Goal: Task Accomplishment & Management: Manage account settings

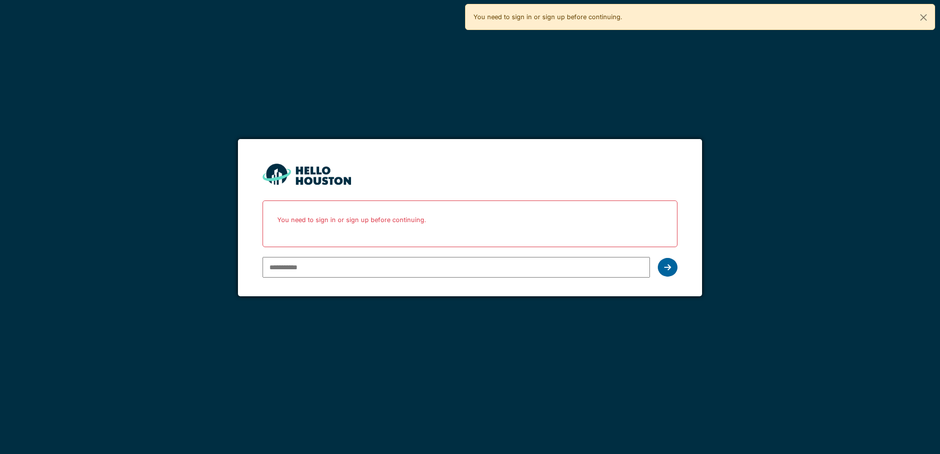
type input "**********"
click at [664, 268] on icon at bounding box center [667, 267] width 7 height 8
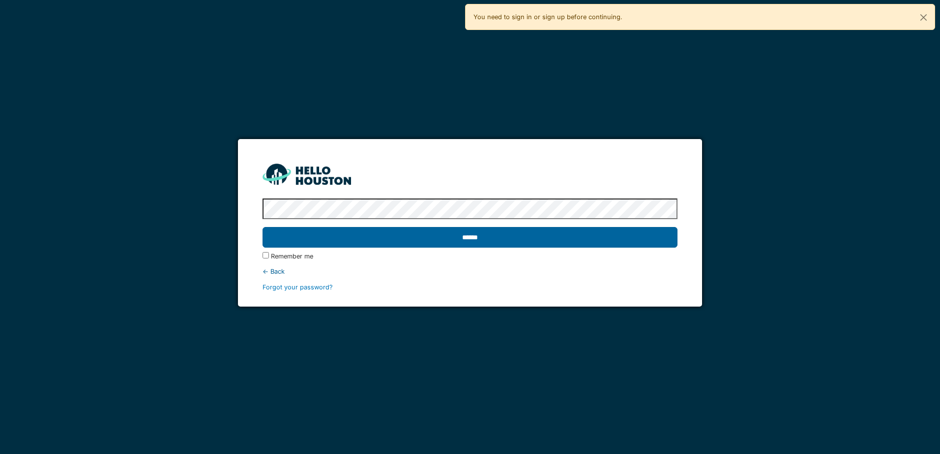
click at [399, 241] on input "******" at bounding box center [469, 237] width 414 height 21
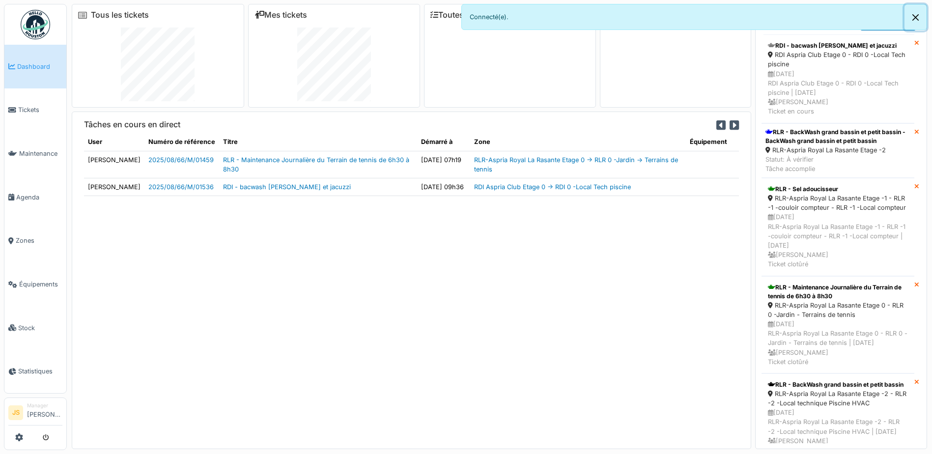
click at [920, 18] on button "Close" at bounding box center [916, 17] width 22 height 26
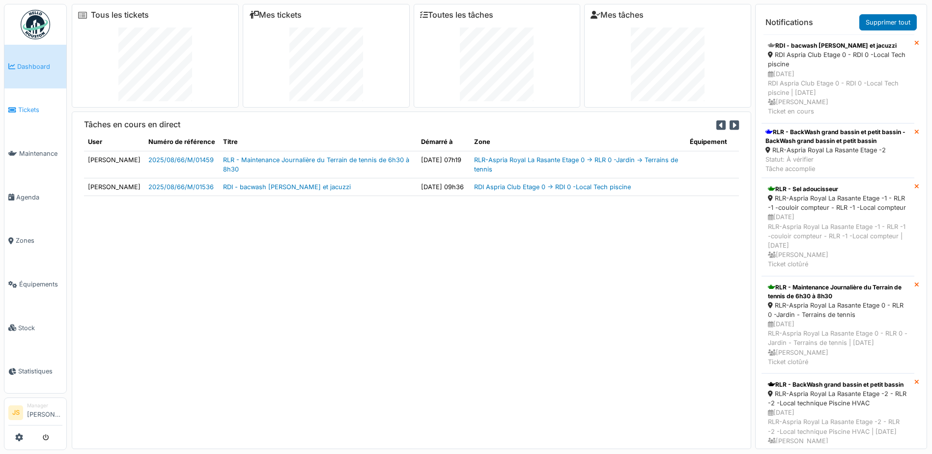
click at [32, 111] on span "Tickets" at bounding box center [40, 109] width 44 height 9
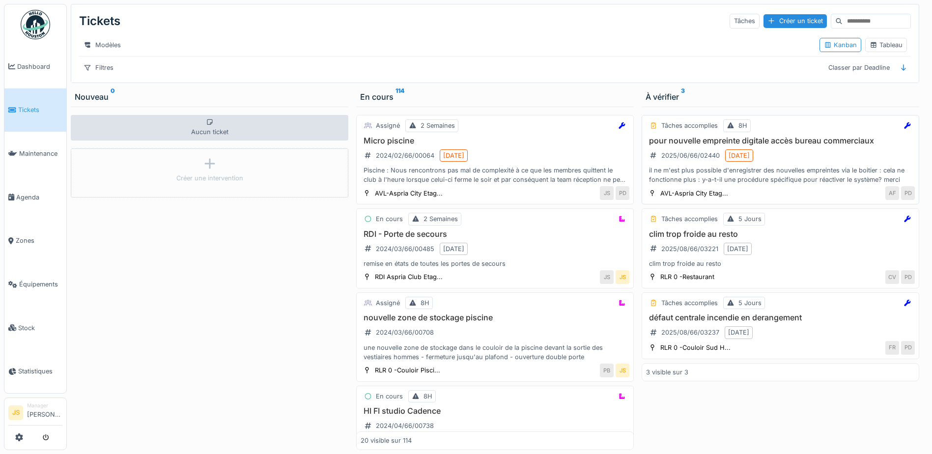
drag, startPoint x: 694, startPoint y: 148, endPoint x: 673, endPoint y: 148, distance: 20.6
click at [673, 145] on h3 "pour nouvelle empreinte digitale accès bureau commerciaux" at bounding box center [780, 140] width 269 height 9
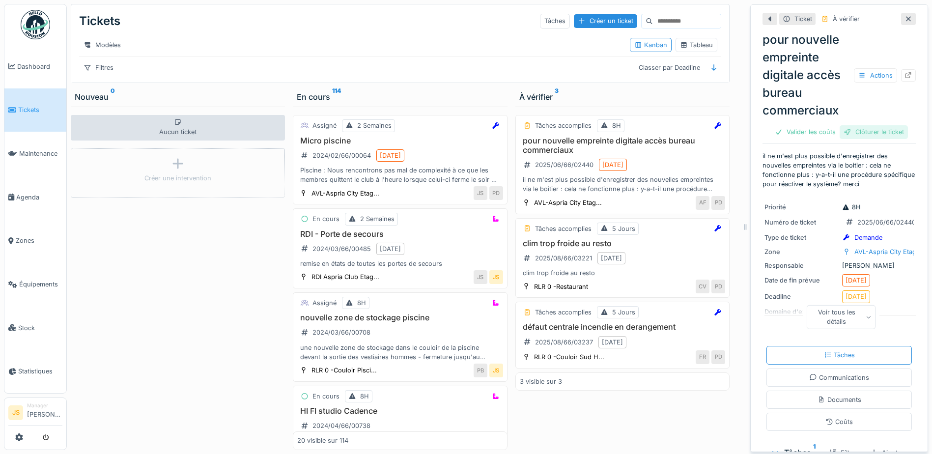
click at [855, 131] on div "Clôturer le ticket" at bounding box center [874, 131] width 68 height 13
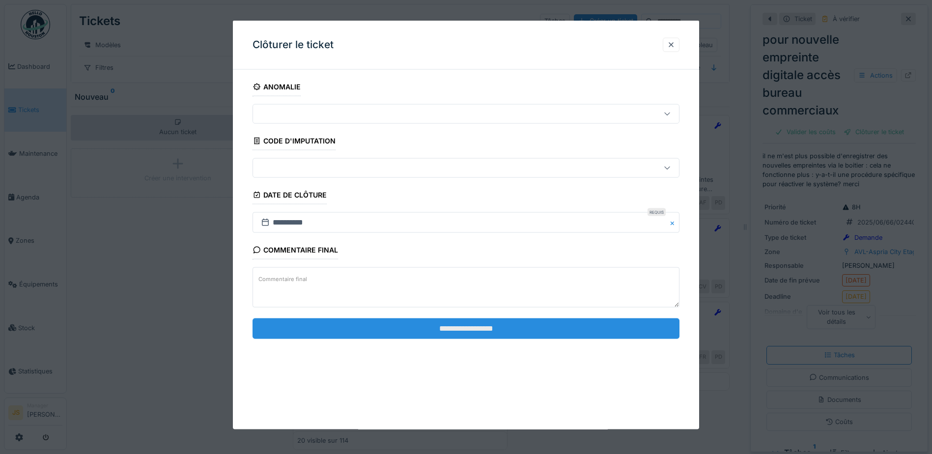
click at [500, 334] on input "**********" at bounding box center [466, 328] width 427 height 21
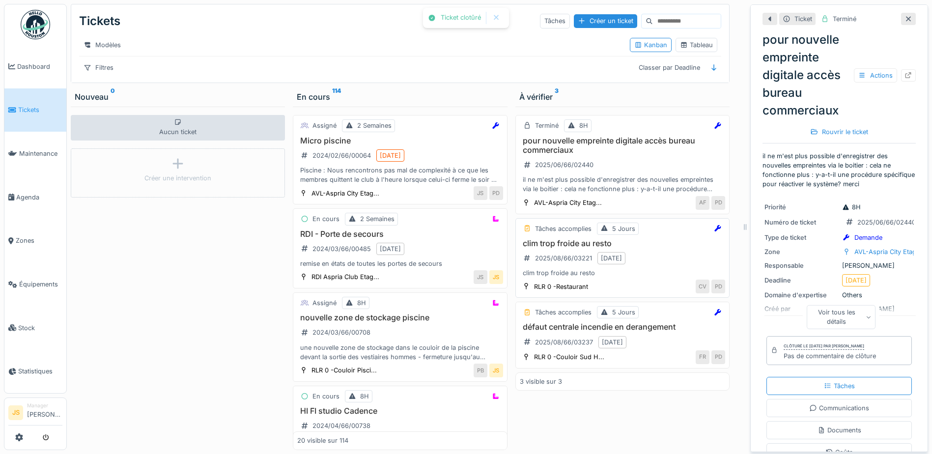
click at [567, 248] on h3 "clim trop froide au resto" at bounding box center [622, 243] width 205 height 9
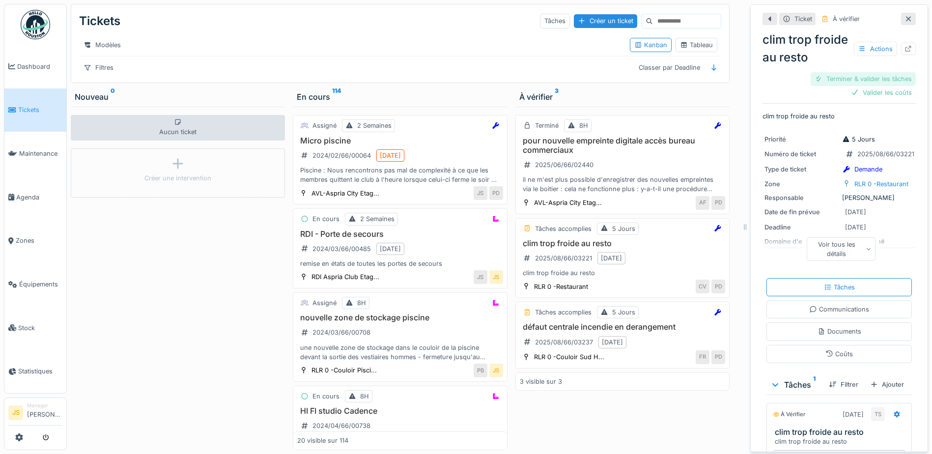
click at [862, 78] on div "Terminer & valider les tâches" at bounding box center [863, 78] width 105 height 13
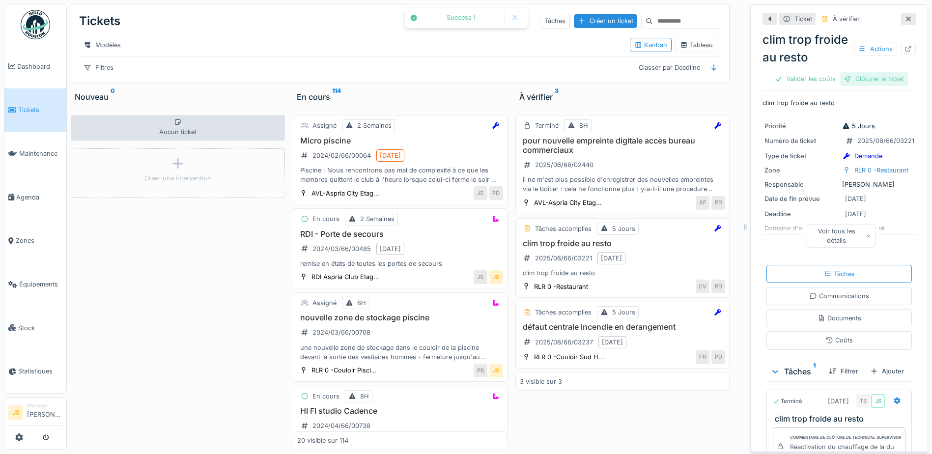
click at [866, 80] on div "Clôturer le ticket" at bounding box center [874, 78] width 68 height 13
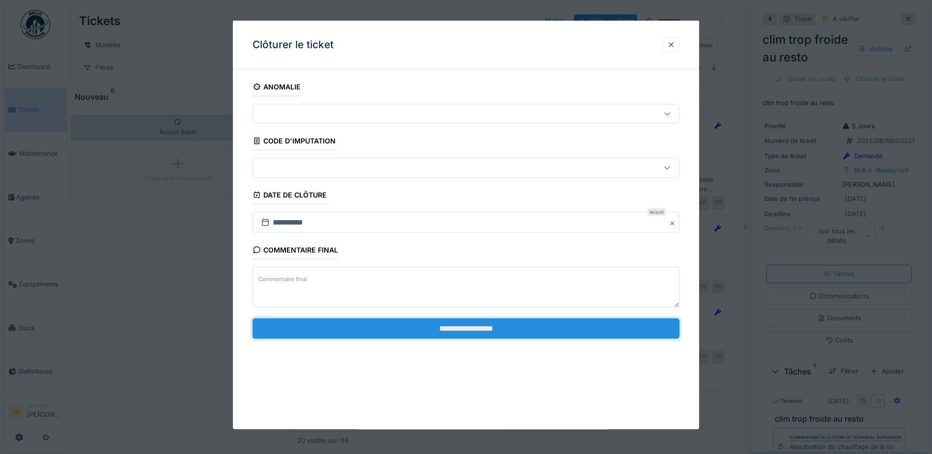
click at [441, 329] on input "**********" at bounding box center [466, 328] width 427 height 21
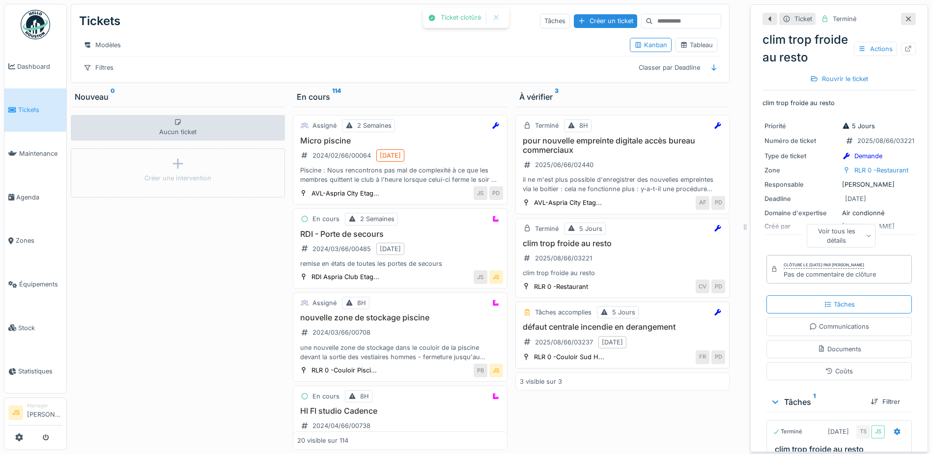
click at [585, 332] on h3 "défaut centrale incendie en derangement" at bounding box center [622, 326] width 205 height 9
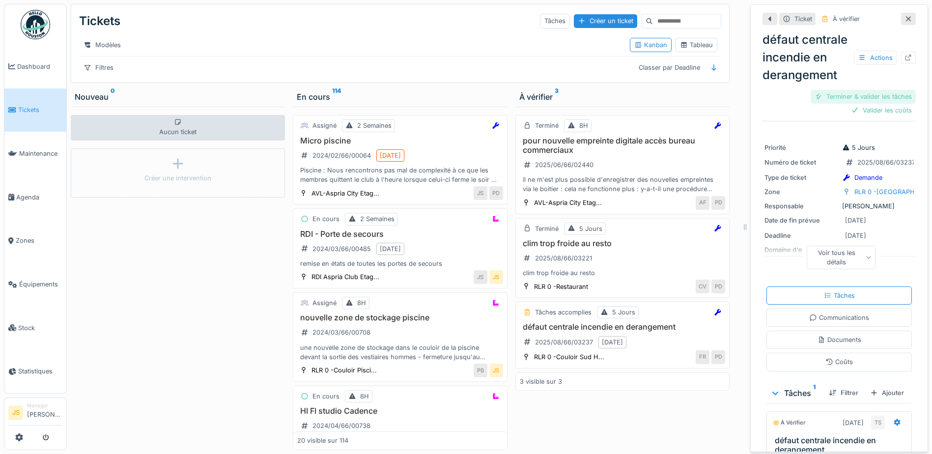
click at [867, 103] on div "Terminer & valider les tâches" at bounding box center [863, 96] width 105 height 13
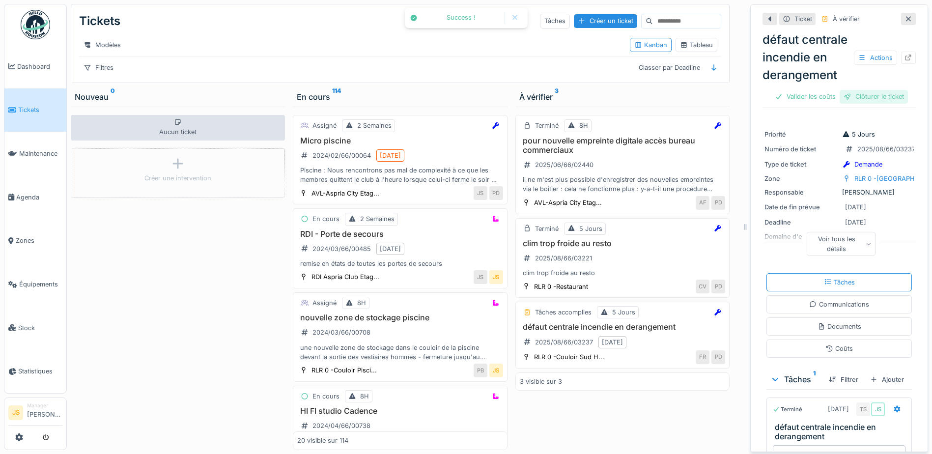
click at [869, 103] on div "Clôturer le ticket" at bounding box center [874, 96] width 68 height 13
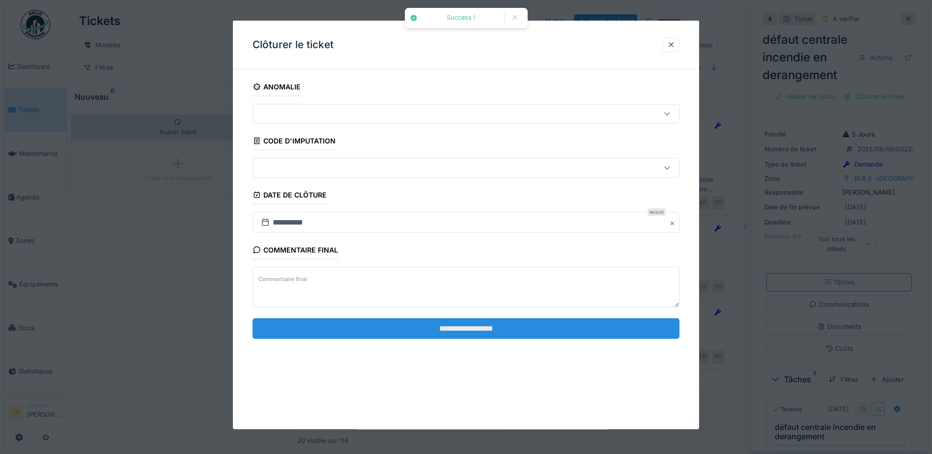
click at [489, 330] on input "**********" at bounding box center [466, 328] width 427 height 21
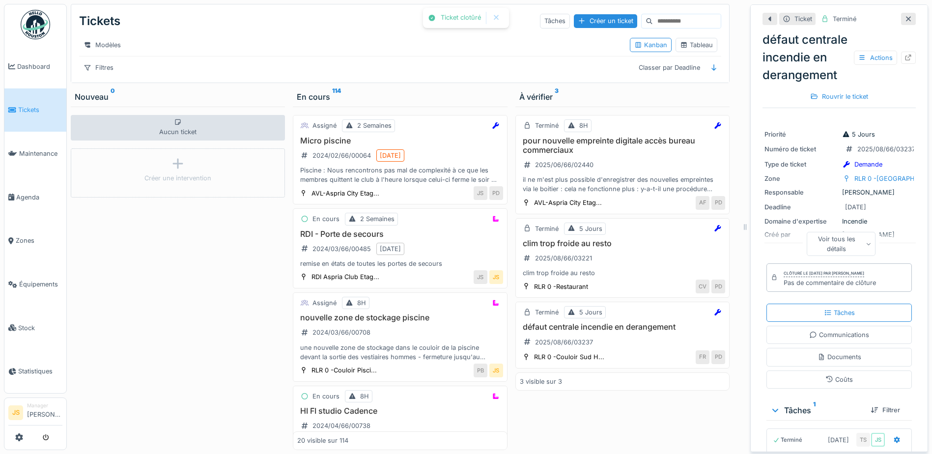
click at [223, 309] on div "Aucun ticket Créer une intervention" at bounding box center [178, 278] width 214 height 343
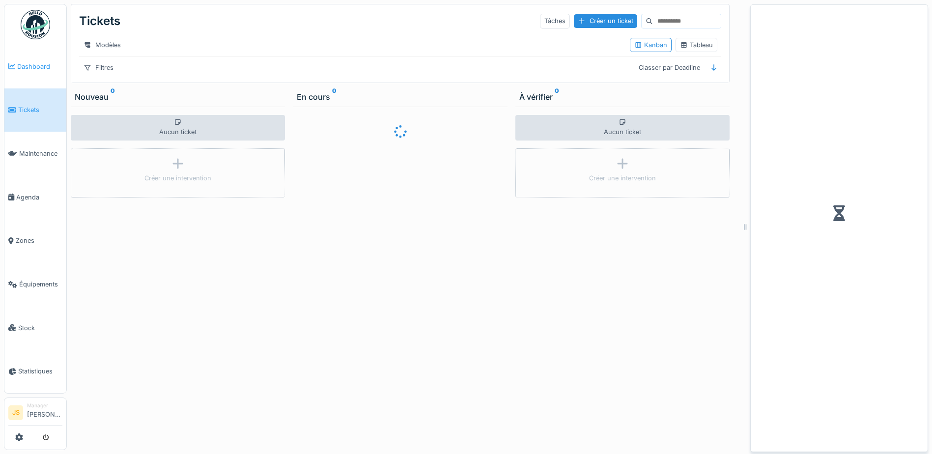
click at [40, 64] on span "Dashboard" at bounding box center [39, 66] width 45 height 9
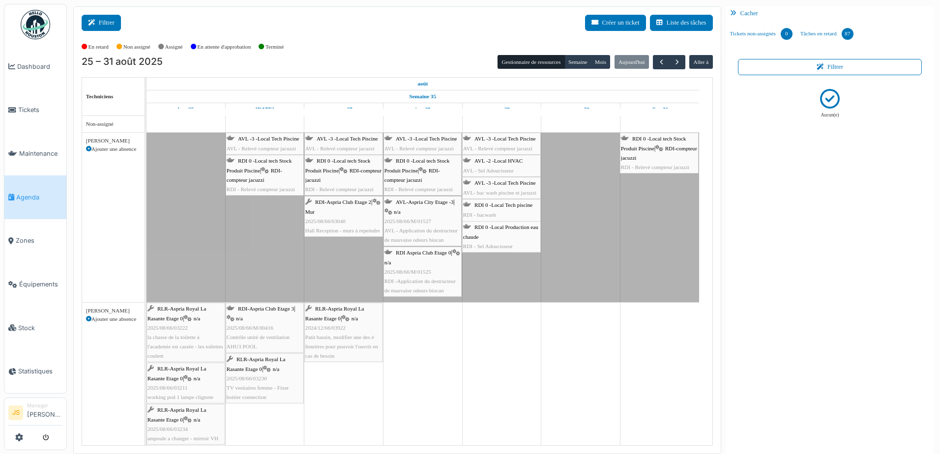
click at [104, 25] on button "Filtrer" at bounding box center [101, 23] width 39 height 16
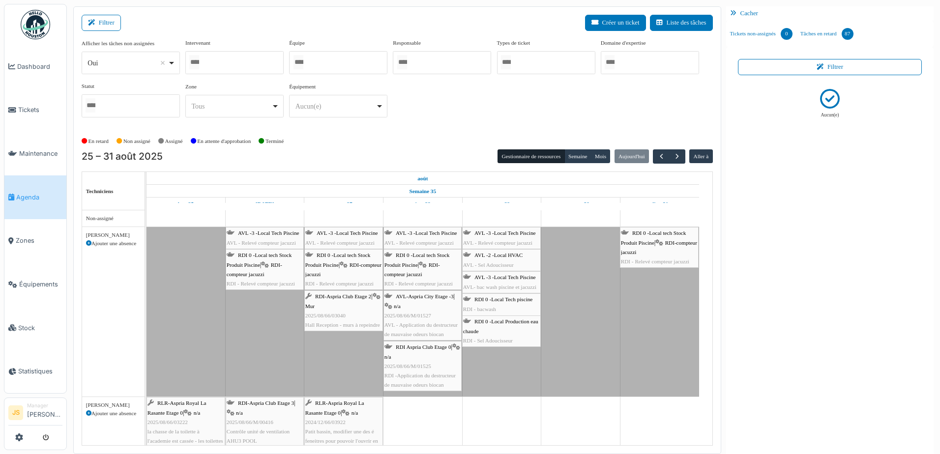
click at [222, 62] on div at bounding box center [234, 62] width 98 height 23
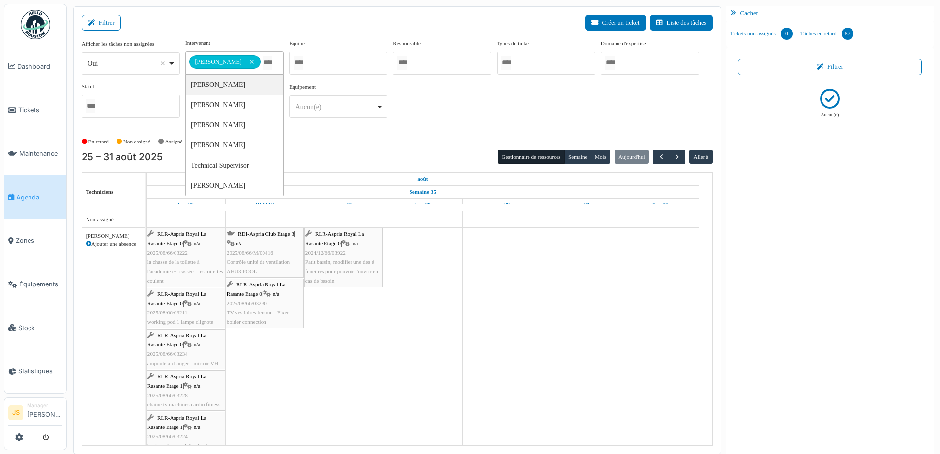
type input "*"
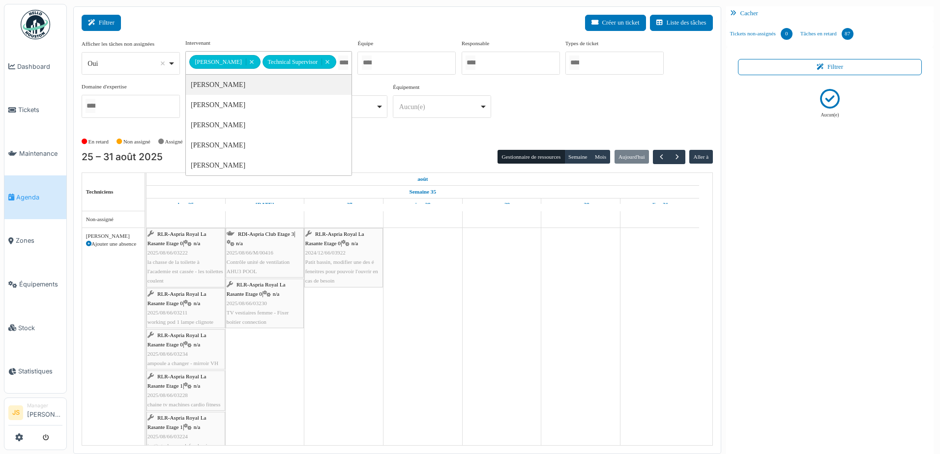
click at [104, 25] on button "Filtrer" at bounding box center [101, 23] width 39 height 16
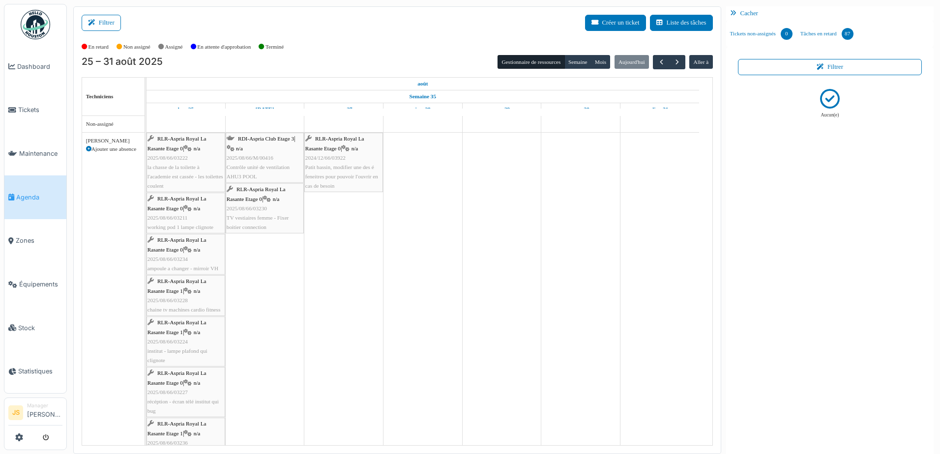
click at [182, 169] on span "la chasse de la toilette à l'academie est cassée - les toilettes coulent" at bounding box center [185, 176] width 76 height 25
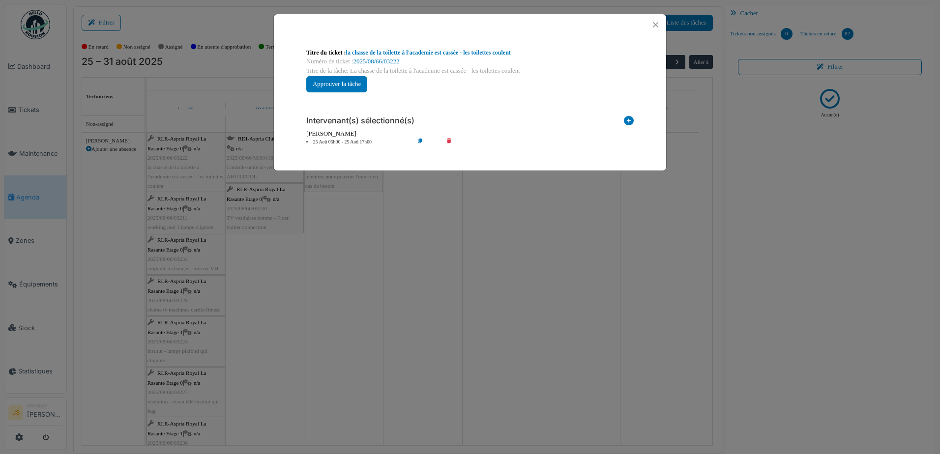
click at [449, 141] on icon at bounding box center [456, 142] width 28 height 7
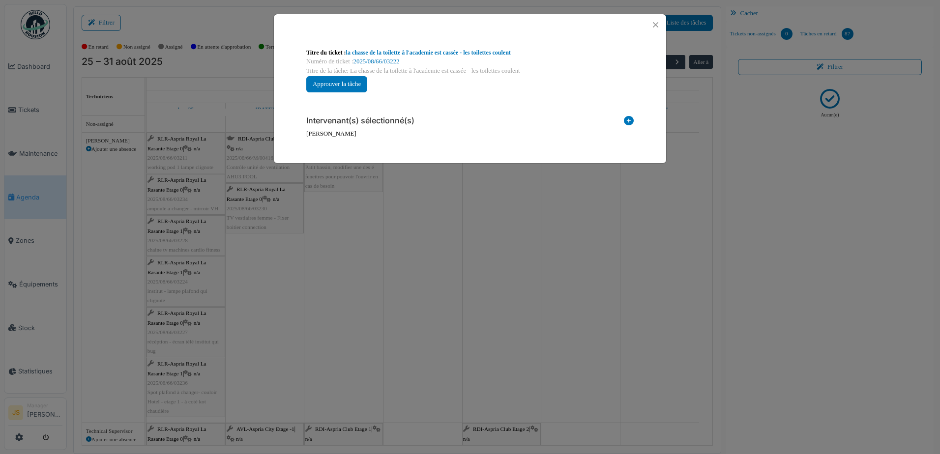
click at [629, 120] on icon at bounding box center [629, 122] width 10 height 13
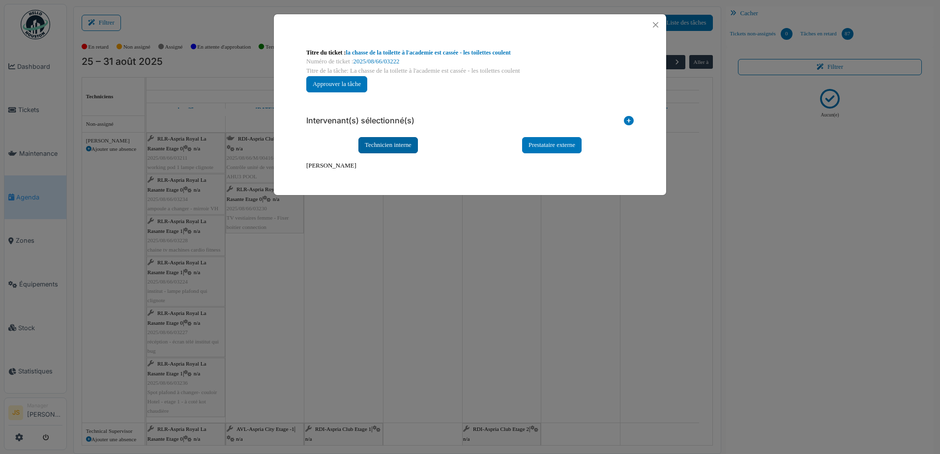
click at [393, 145] on div "Technicien interne" at bounding box center [387, 145] width 59 height 16
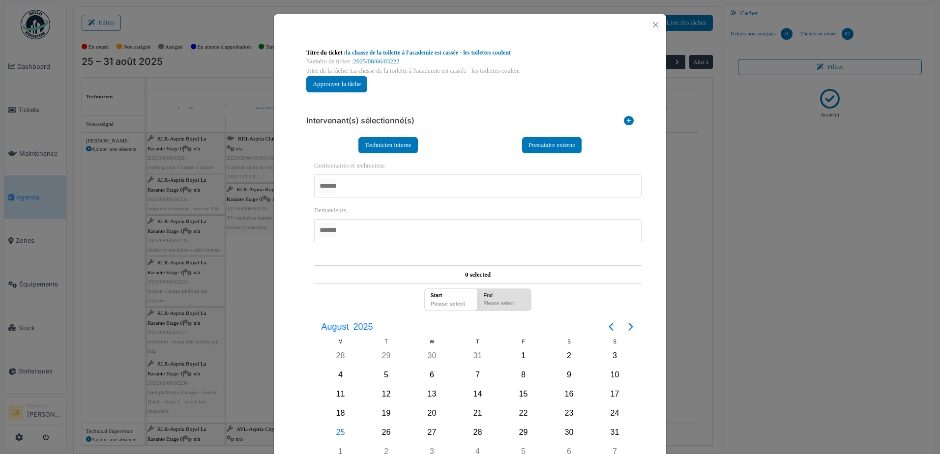
click at [361, 186] on div at bounding box center [477, 185] width 327 height 23
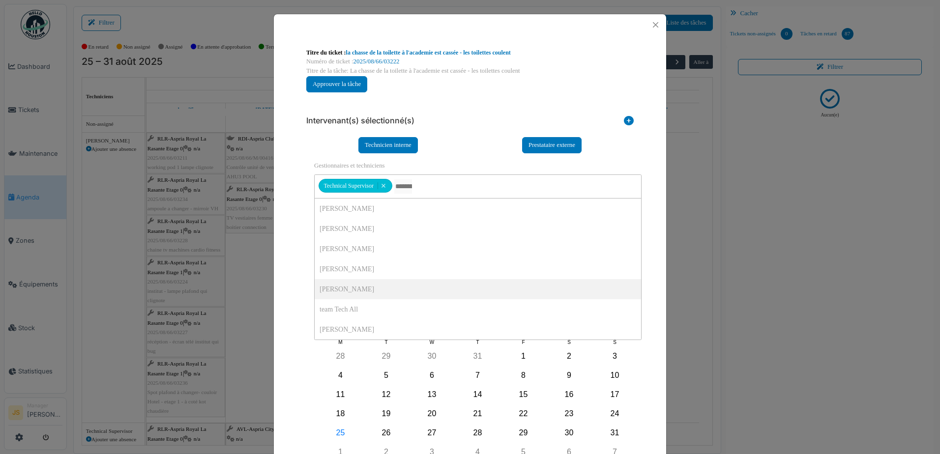
click at [283, 252] on div "**********" at bounding box center [470, 277] width 392 height 484
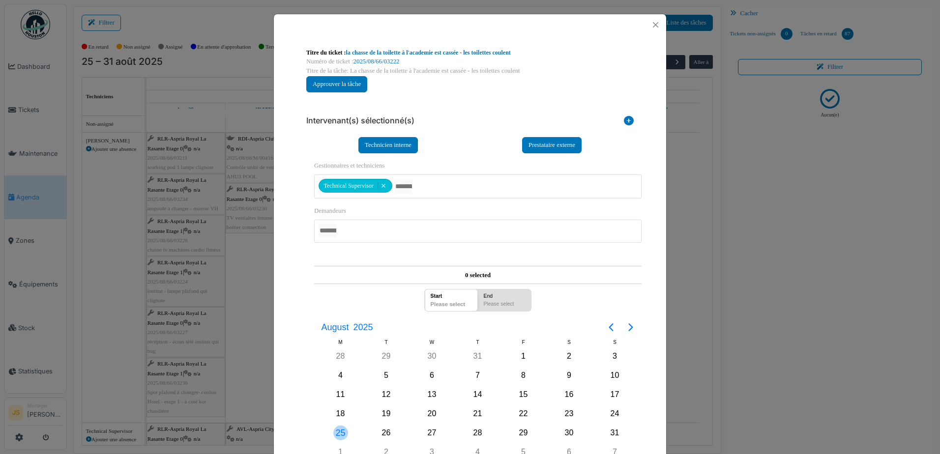
click at [341, 430] on div "25" at bounding box center [340, 433] width 15 height 15
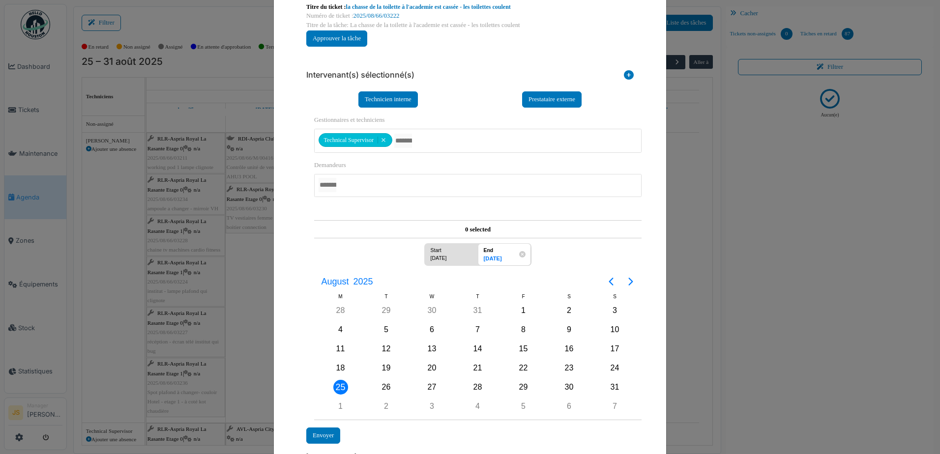
scroll to position [91, 0]
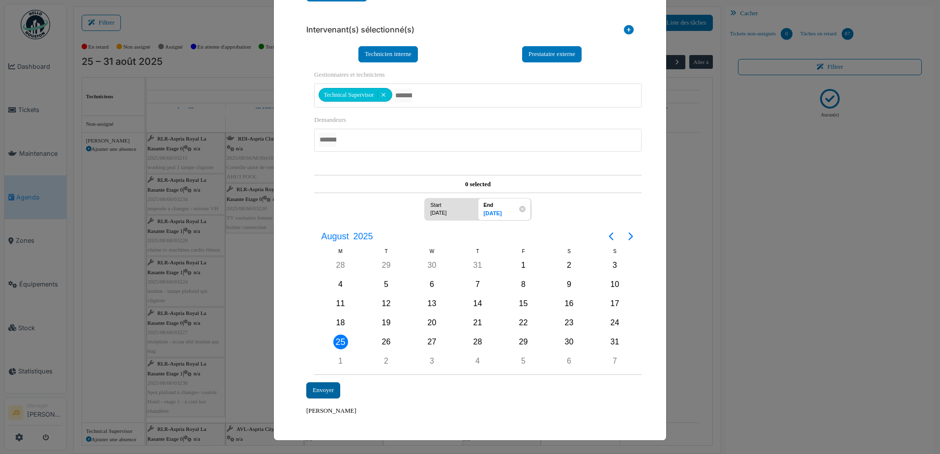
click at [329, 389] on div "Envoyer" at bounding box center [323, 390] width 34 height 16
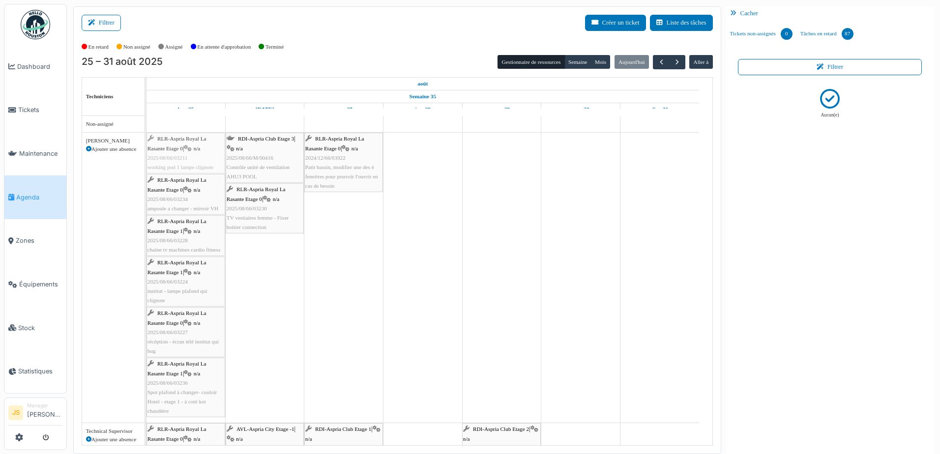
drag, startPoint x: 165, startPoint y: 150, endPoint x: 137, endPoint y: 155, distance: 28.4
click at [137, 155] on tr "Non-assigné Alexandre Michailidis Ajouter une absence Alexsander Batista Ajoute…" at bounding box center [397, 281] width 630 height 330
drag, startPoint x: 171, startPoint y: 155, endPoint x: 275, endPoint y: 163, distance: 103.9
click at [146, 163] on div "RLR-Aspria Royal La Rasante Etage 0 | n/a 2025/08/66/03211 working pod 1 lampe …" at bounding box center [146, 278] width 0 height 290
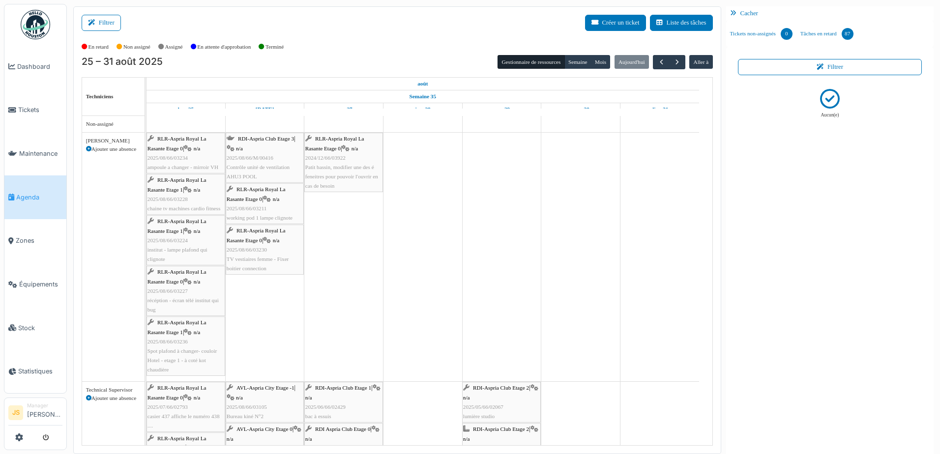
click at [171, 155] on span "2025/08/66/03234" at bounding box center [167, 158] width 40 height 6
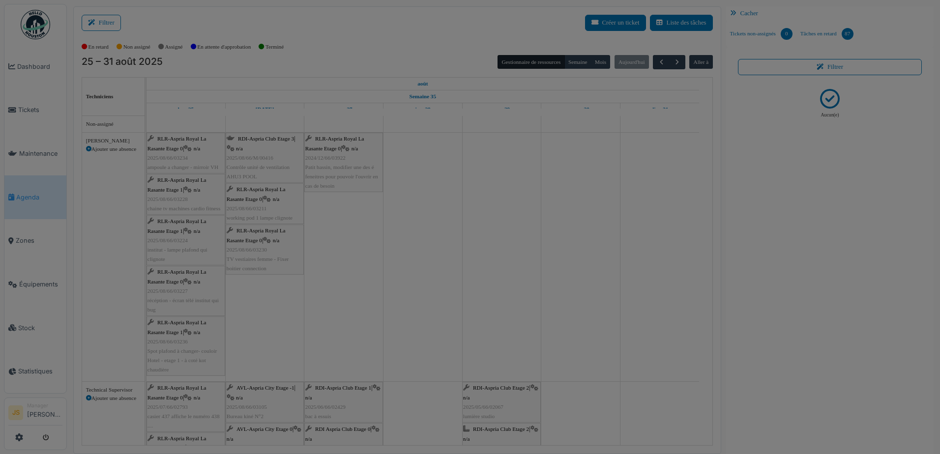
scroll to position [0, 0]
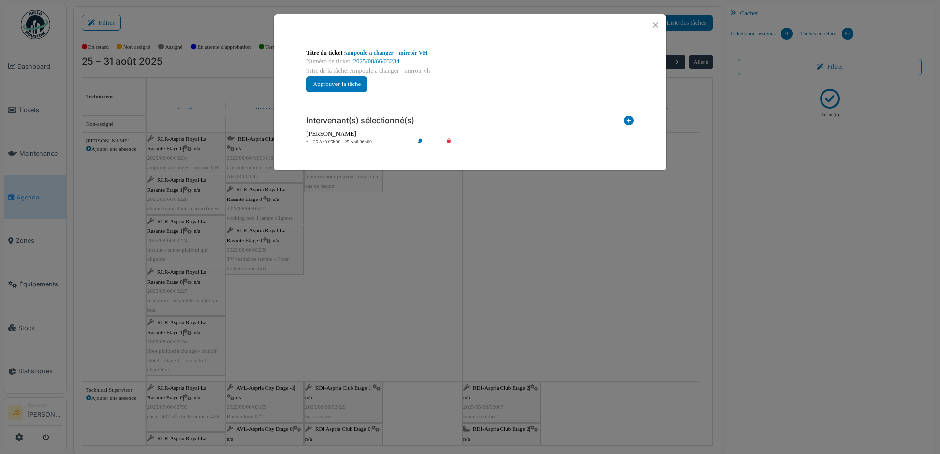
click at [452, 141] on icon at bounding box center [456, 142] width 28 height 7
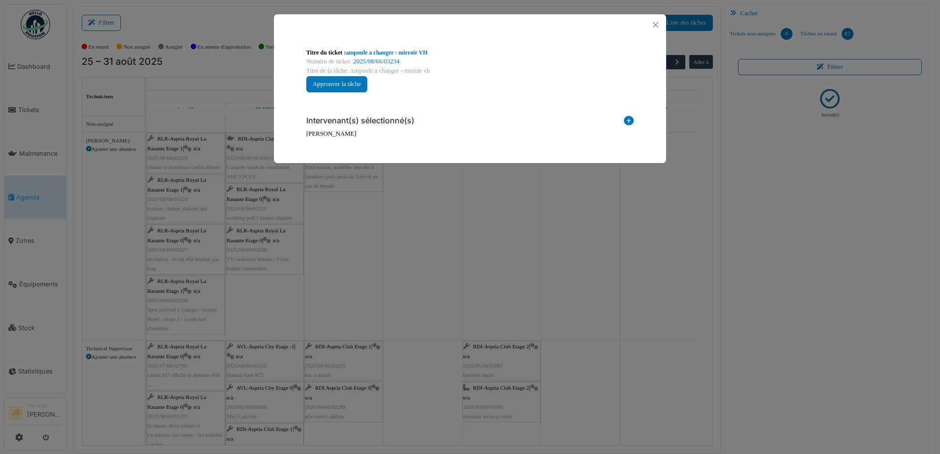
click at [629, 123] on icon at bounding box center [629, 122] width 10 height 13
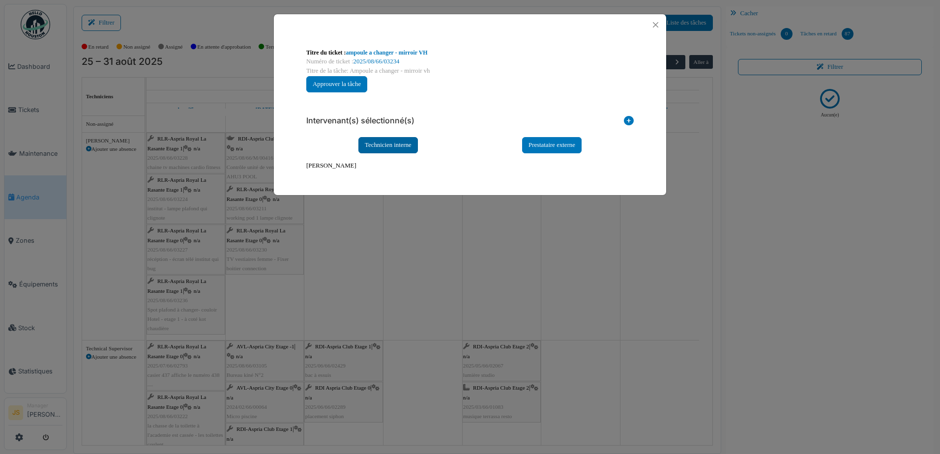
click at [378, 142] on div "Technicien interne" at bounding box center [387, 145] width 59 height 16
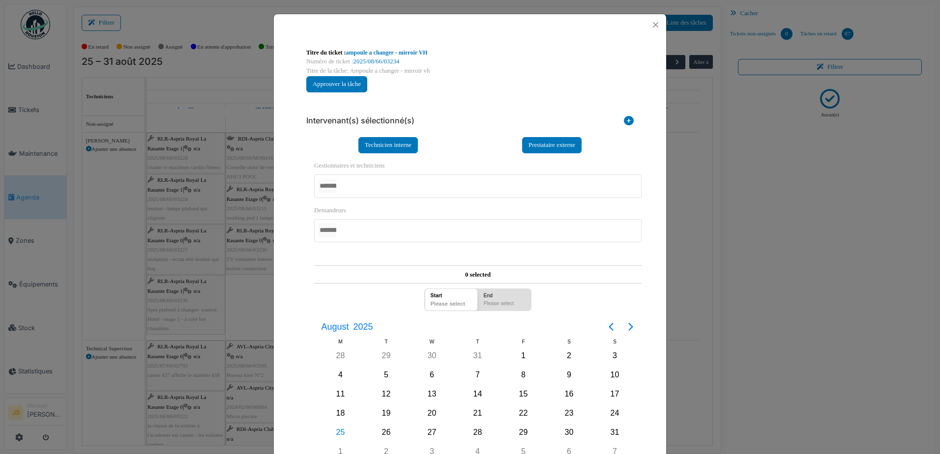
click at [359, 182] on div at bounding box center [477, 185] width 327 height 23
click at [291, 223] on div "**********" at bounding box center [470, 277] width 392 height 484
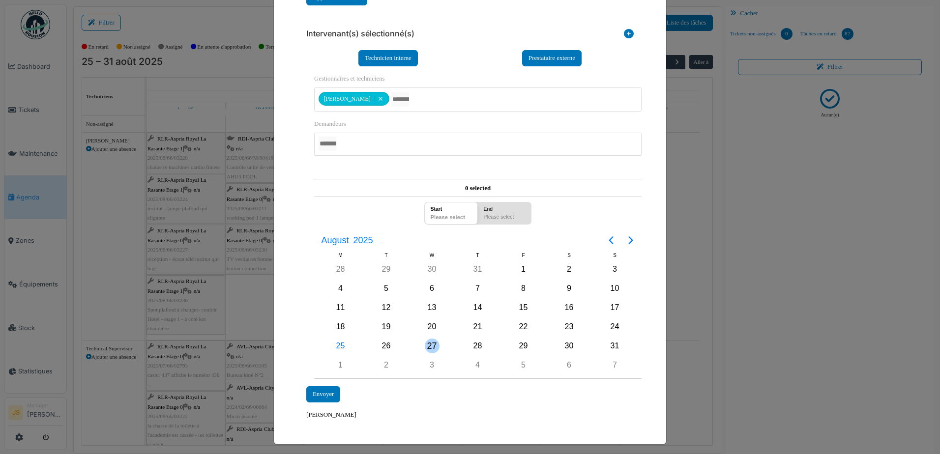
scroll to position [91, 0]
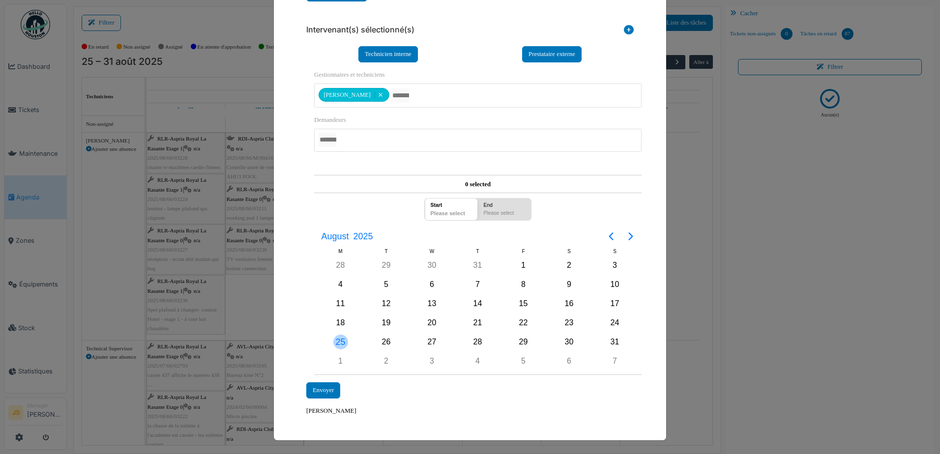
click at [341, 347] on div "25" at bounding box center [340, 342] width 15 height 15
click at [338, 344] on div "25" at bounding box center [340, 342] width 15 height 15
click at [326, 389] on div "Envoyer" at bounding box center [323, 390] width 34 height 16
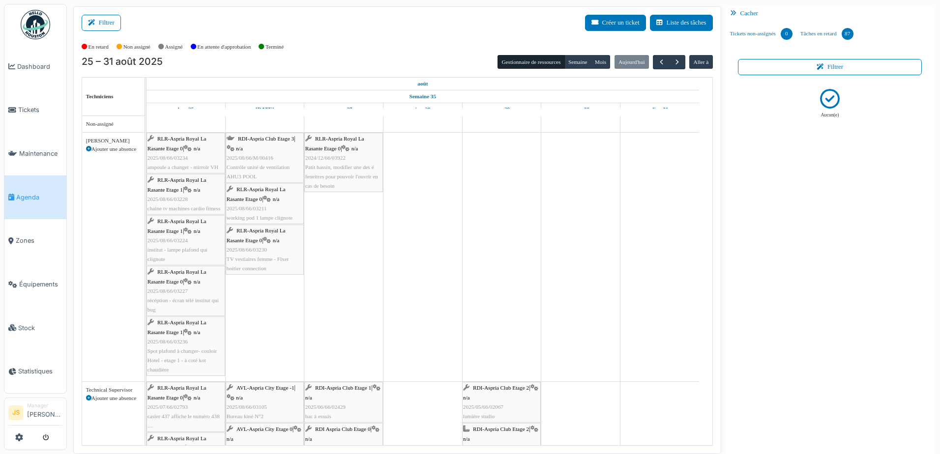
click at [192, 195] on div "RLR-Aspria Royal La Rasante Etage 1 | n/a 2025/08/66/03228 chaine tv machines c…" at bounding box center [185, 194] width 77 height 38
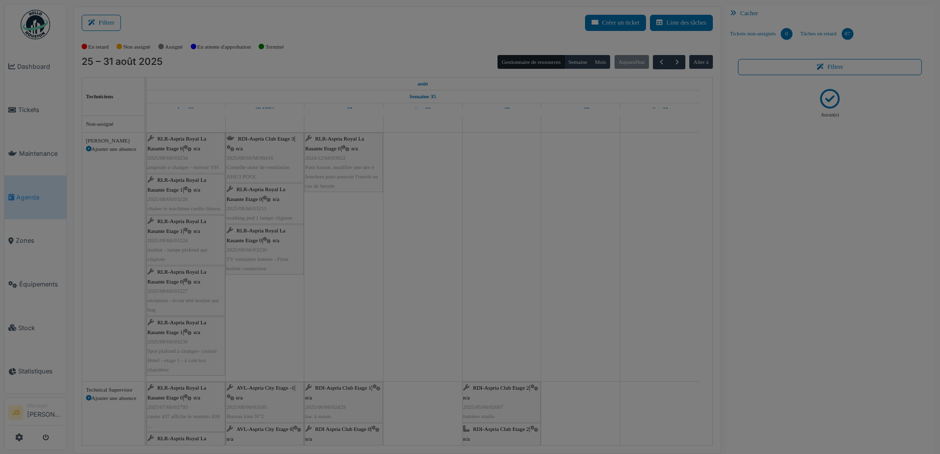
scroll to position [0, 0]
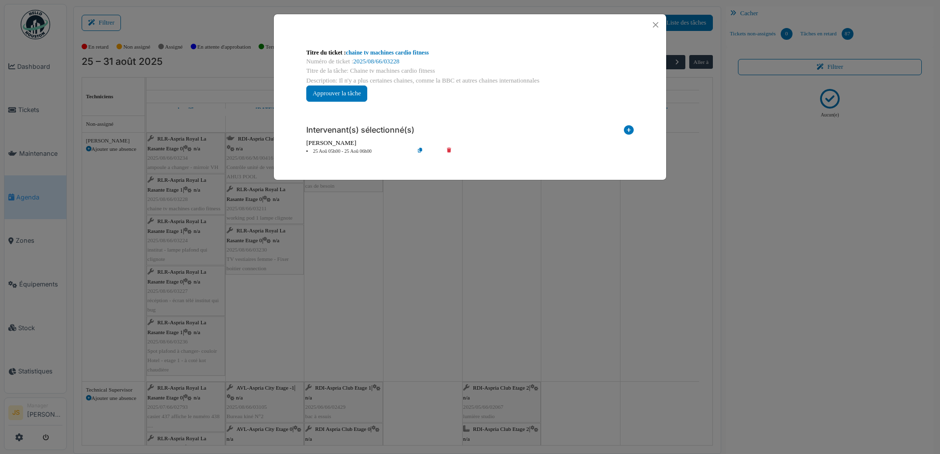
click at [448, 150] on icon at bounding box center [456, 151] width 28 height 7
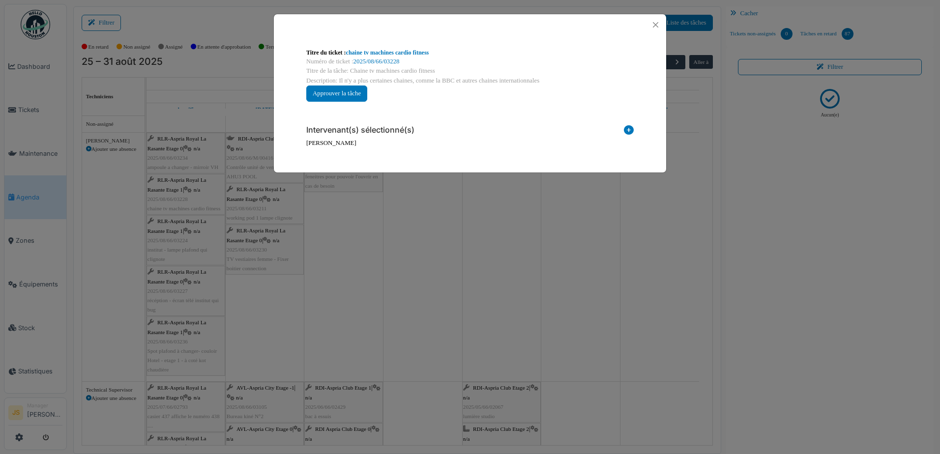
click at [630, 130] on icon at bounding box center [629, 131] width 10 height 13
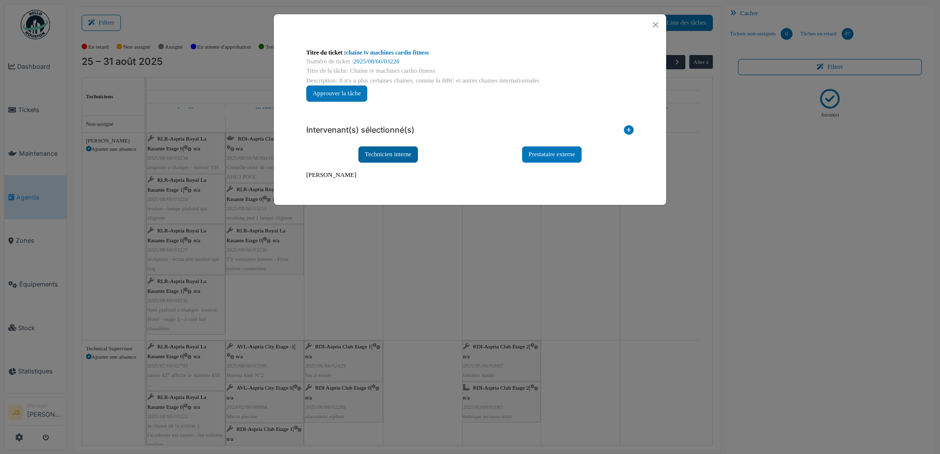
click at [369, 153] on div "Technicien interne" at bounding box center [387, 154] width 59 height 16
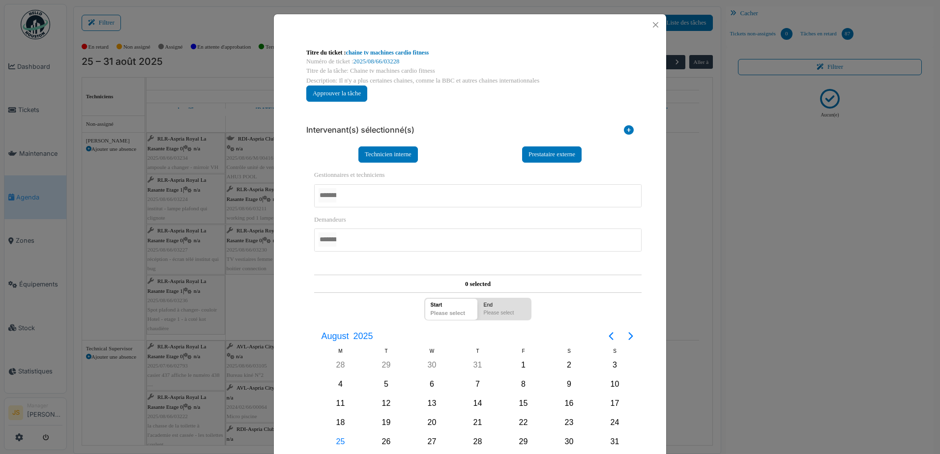
click at [363, 192] on div at bounding box center [477, 195] width 327 height 23
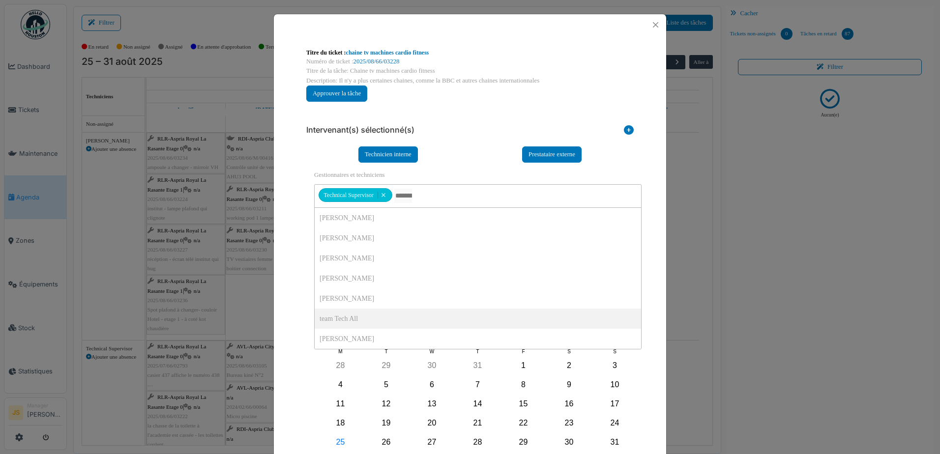
click at [284, 298] on div "**********" at bounding box center [470, 281] width 392 height 493
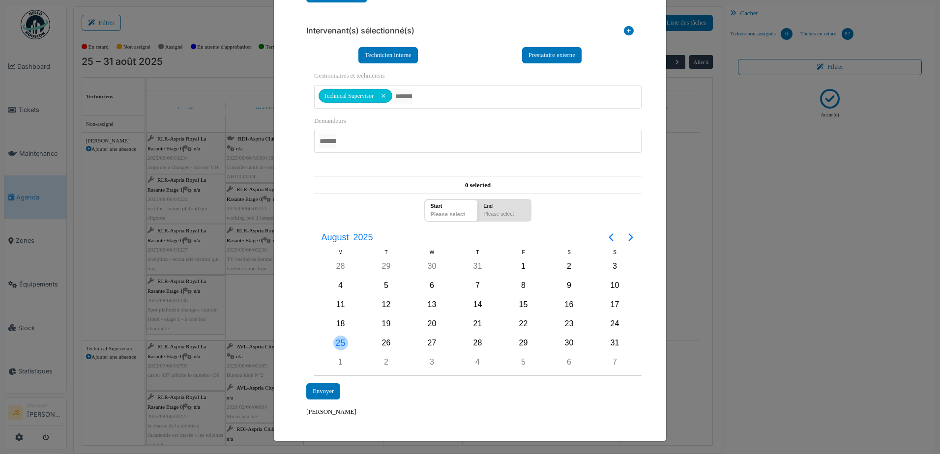
scroll to position [100, 0]
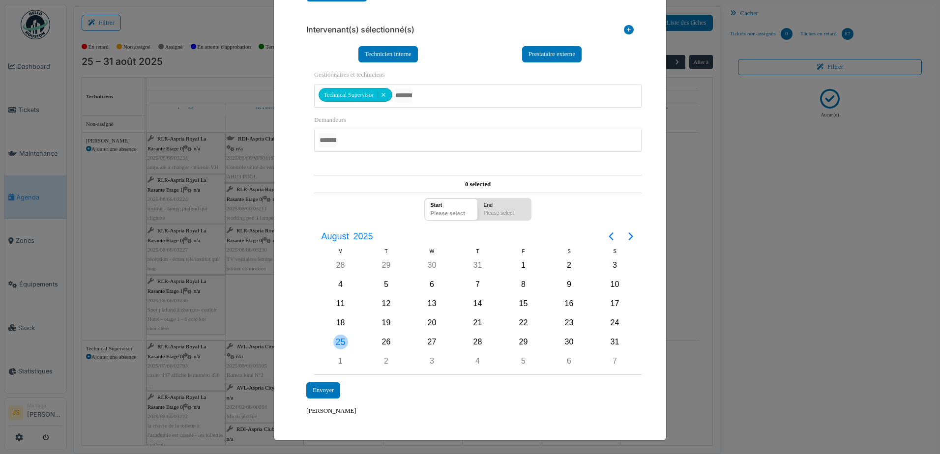
click at [338, 342] on div "25" at bounding box center [340, 342] width 15 height 15
click at [325, 389] on div "Envoyer" at bounding box center [323, 390] width 34 height 16
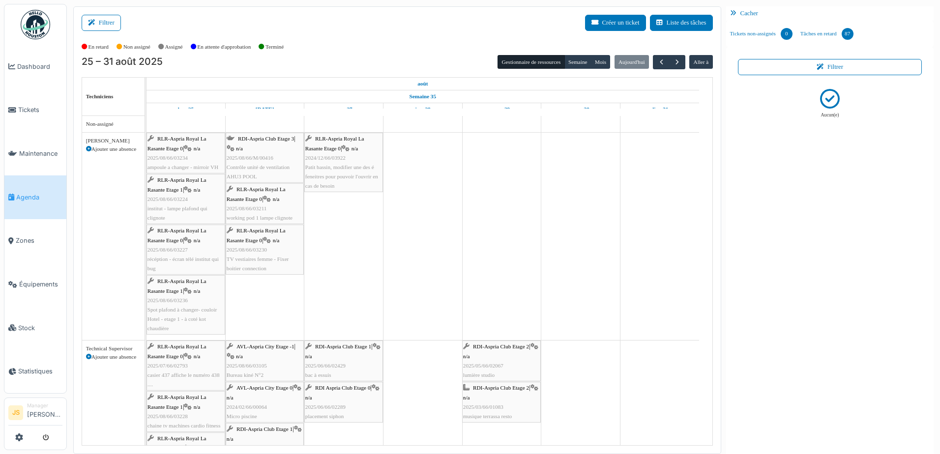
click at [175, 210] on span "institut - lampe plafond qui clignote" at bounding box center [177, 212] width 60 height 15
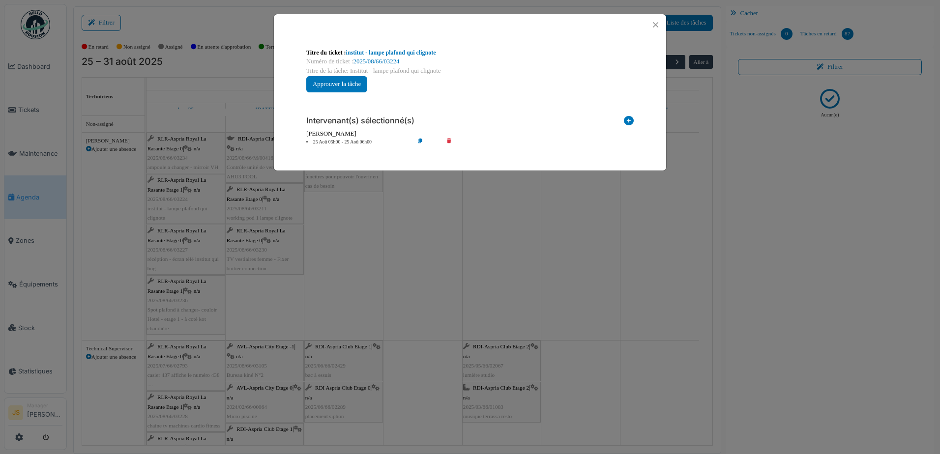
scroll to position [0, 0]
click at [450, 143] on icon at bounding box center [456, 142] width 28 height 7
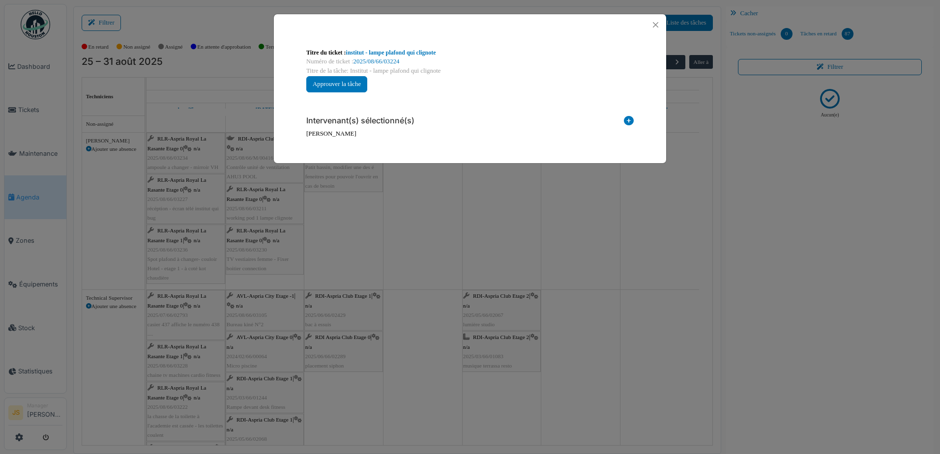
click at [629, 120] on icon at bounding box center [629, 122] width 10 height 13
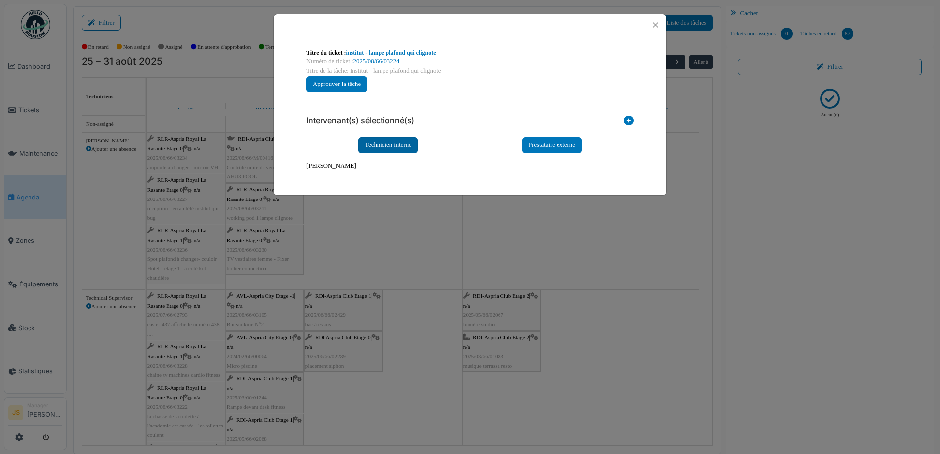
click at [405, 146] on div "Technicien interne" at bounding box center [387, 145] width 59 height 16
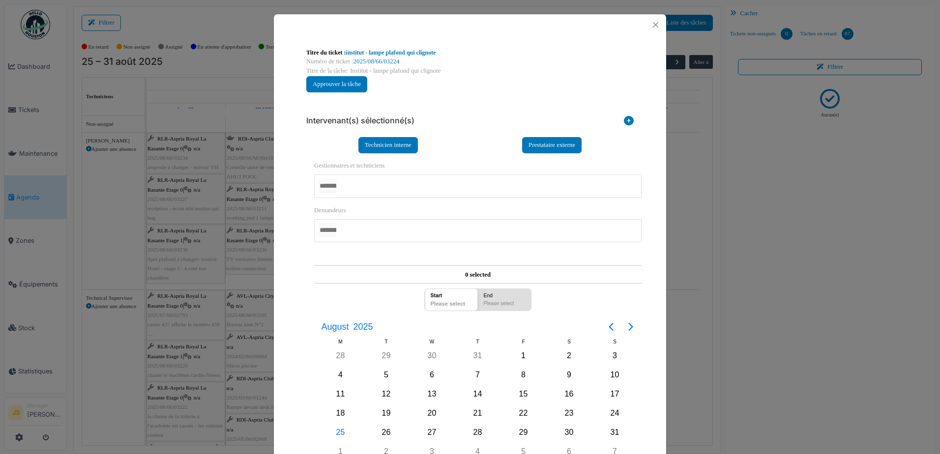
click at [351, 192] on div at bounding box center [477, 185] width 327 height 23
click at [285, 322] on div "**********" at bounding box center [470, 277] width 392 height 484
click at [334, 433] on div "25" at bounding box center [340, 433] width 15 height 15
click at [336, 433] on div "25" at bounding box center [340, 433] width 15 height 15
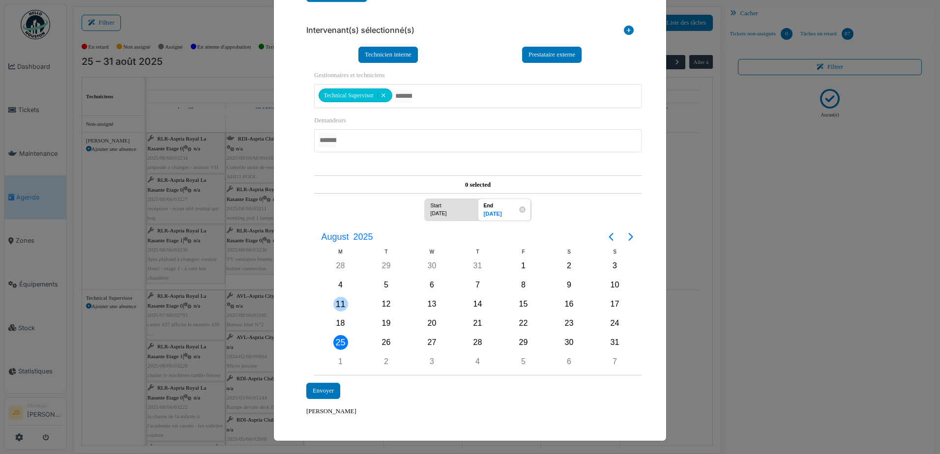
scroll to position [91, 0]
click at [320, 392] on div "Envoyer" at bounding box center [323, 390] width 34 height 16
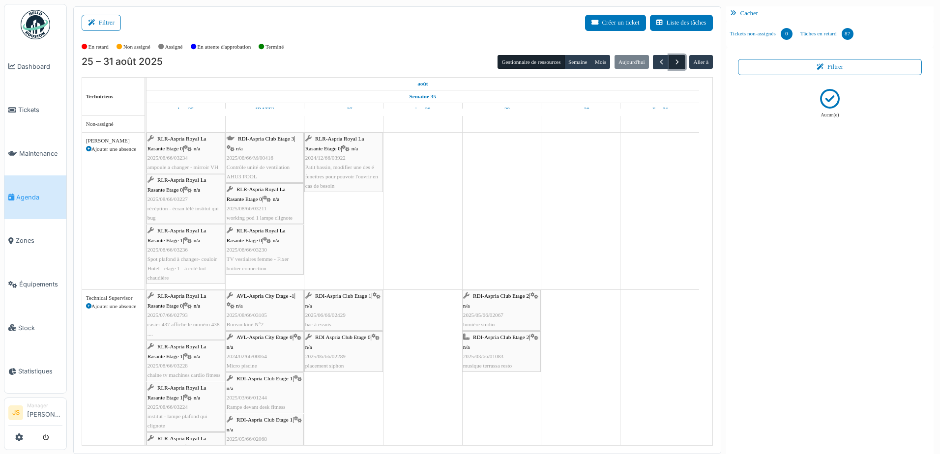
click at [673, 62] on span "button" at bounding box center [677, 62] width 8 height 8
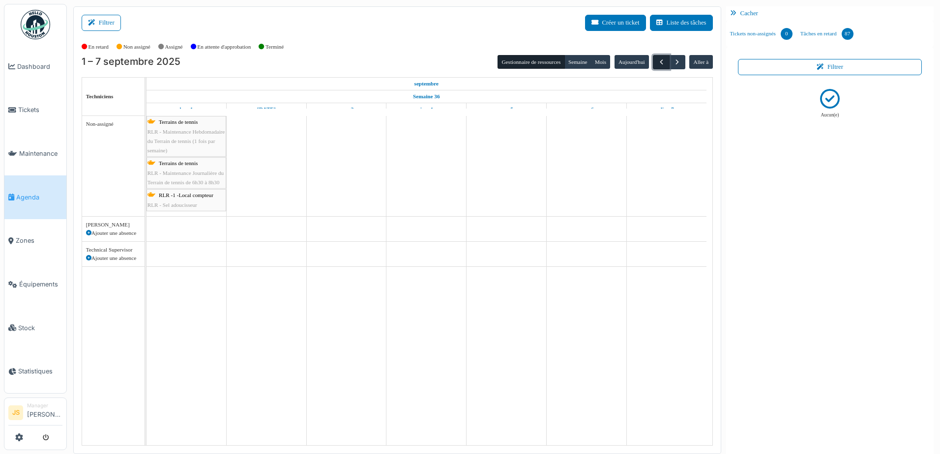
click at [657, 61] on span "button" at bounding box center [661, 62] width 8 height 8
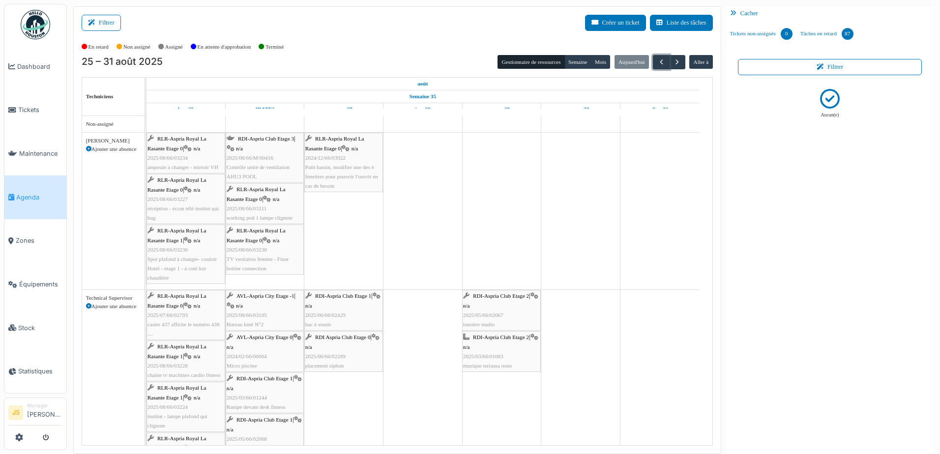
click at [183, 204] on div "RLR-Aspria Royal La Rasante Etage 0 | n/a 2025/08/66/03227 récéption - écran té…" at bounding box center [185, 198] width 77 height 47
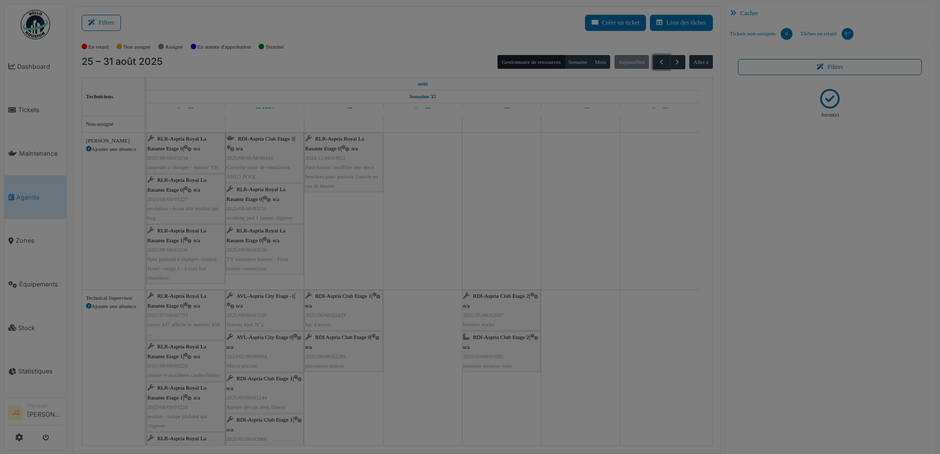
scroll to position [0, 0]
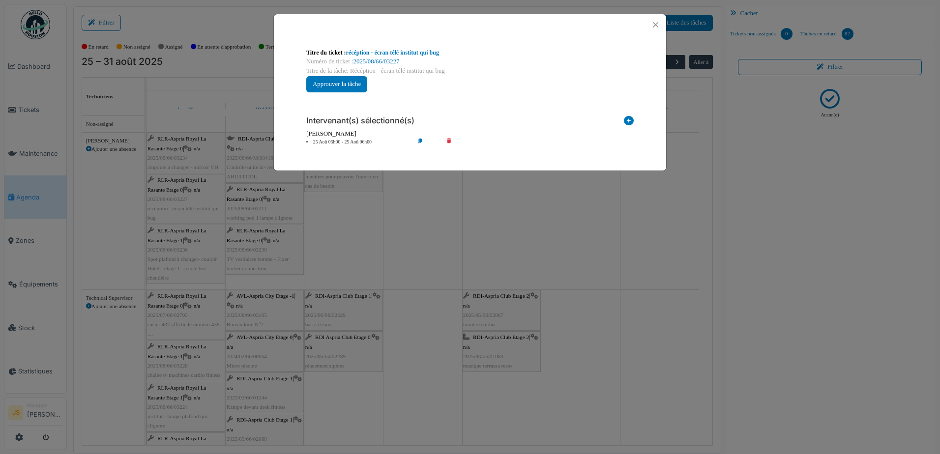
click at [449, 140] on icon at bounding box center [456, 142] width 28 height 7
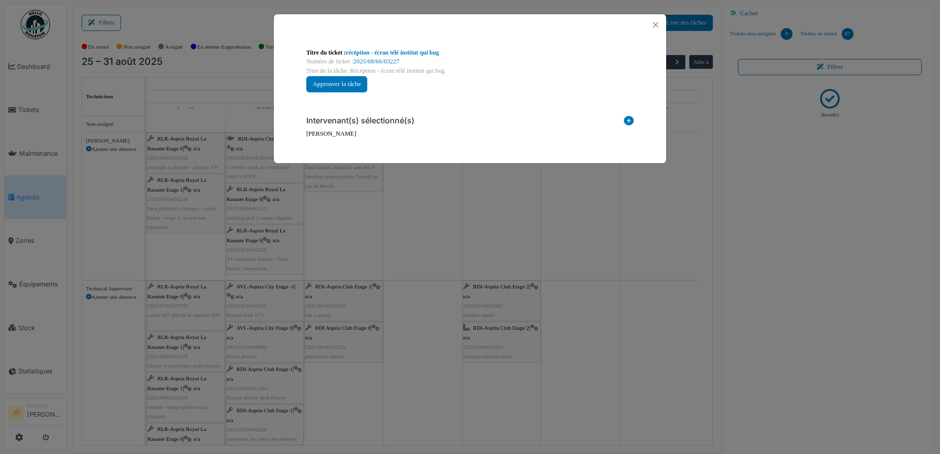
click at [630, 117] on icon at bounding box center [629, 122] width 10 height 13
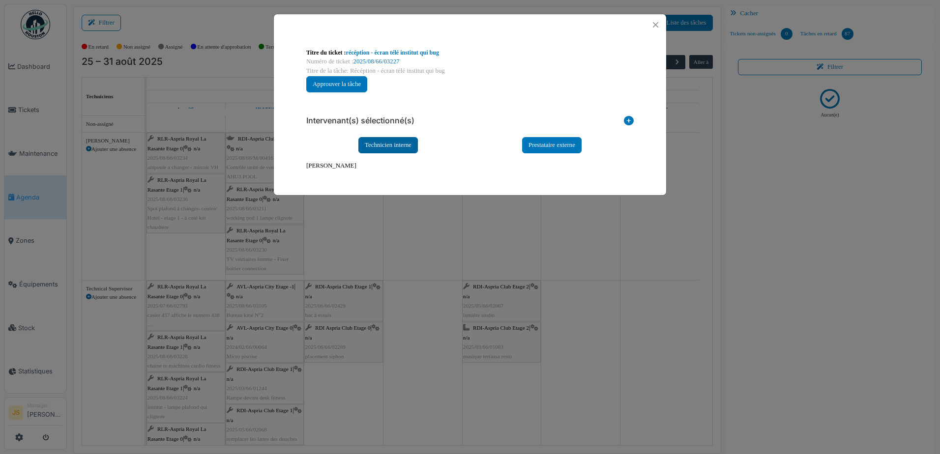
click at [396, 145] on div "Technicien interne" at bounding box center [387, 145] width 59 height 16
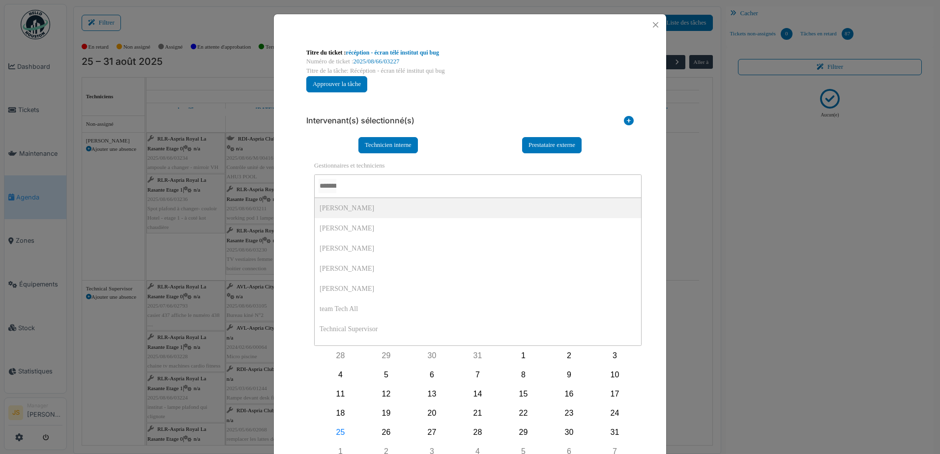
click at [336, 187] on input "AUCUN(E)" at bounding box center [327, 186] width 18 height 14
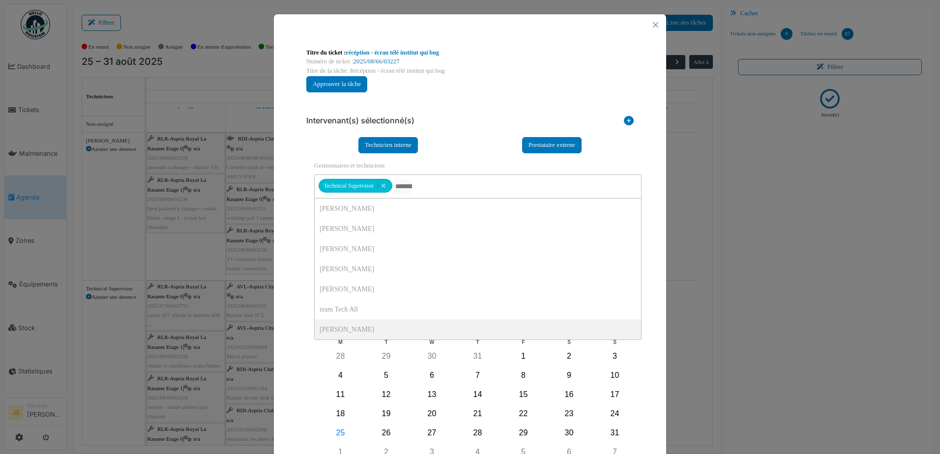
click at [279, 311] on div "**********" at bounding box center [470, 277] width 392 height 484
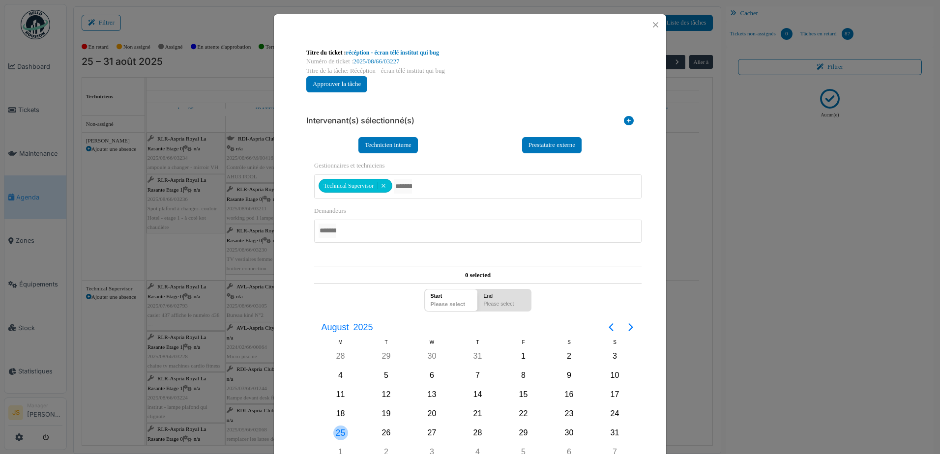
click at [339, 435] on div "25" at bounding box center [340, 433] width 15 height 15
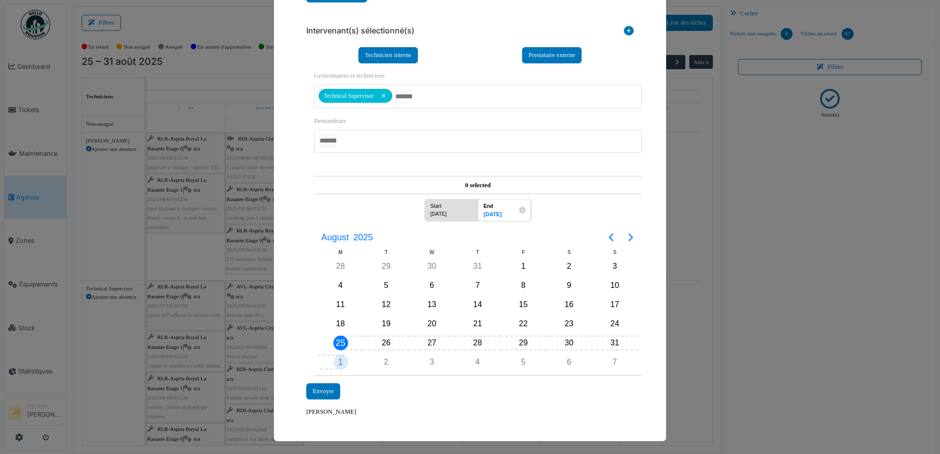
scroll to position [91, 0]
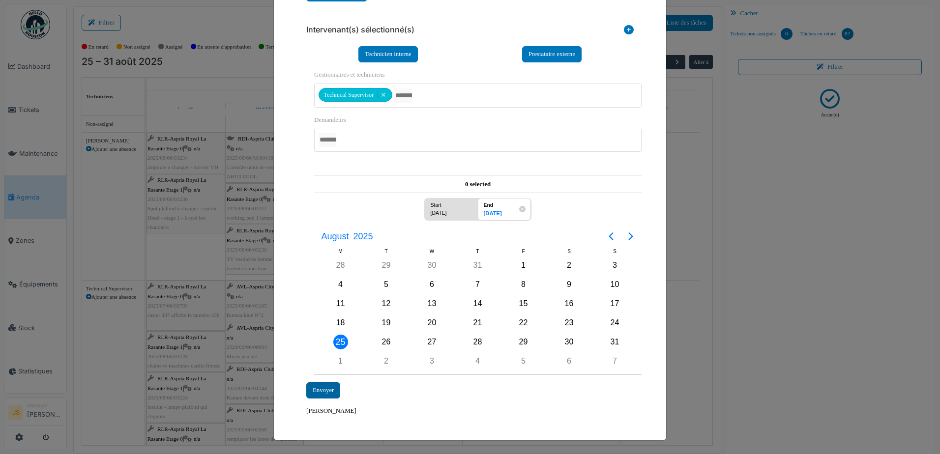
click at [327, 391] on div "Envoyer" at bounding box center [323, 390] width 34 height 16
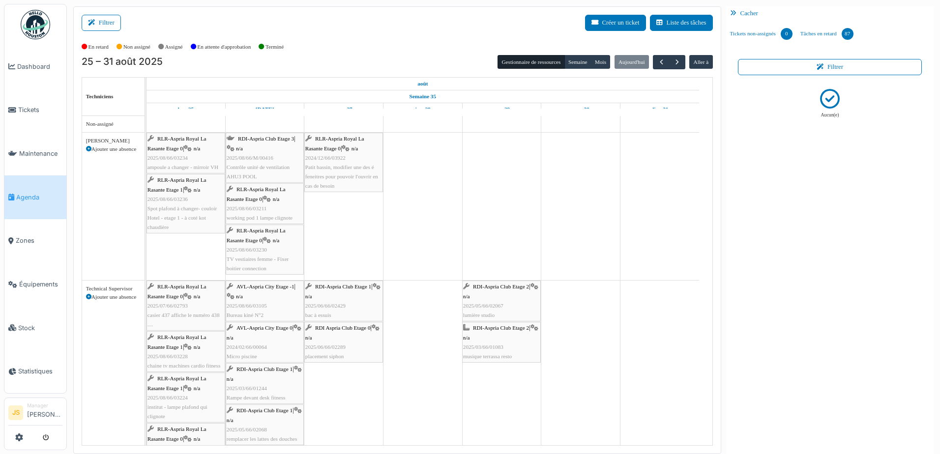
click at [183, 216] on span "Spot plafond à changer- couloir Hotel - etage 1 - à coté kot chaudière" at bounding box center [181, 217] width 69 height 25
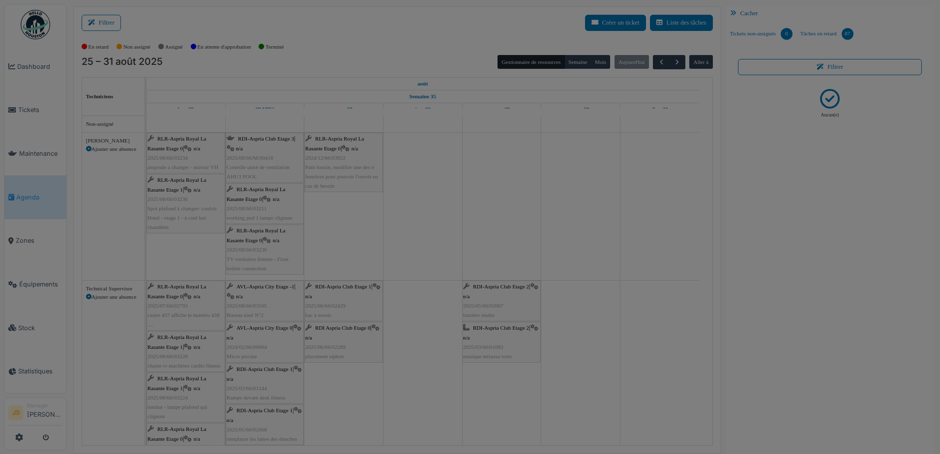
scroll to position [0, 0]
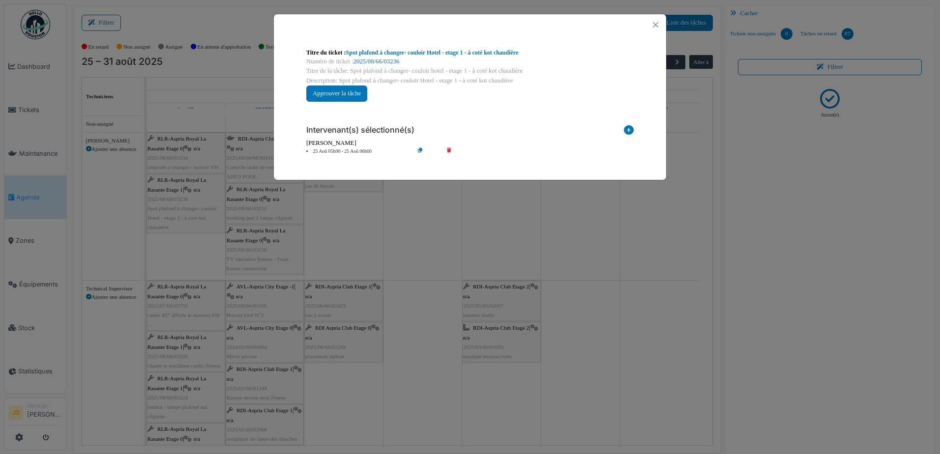
click at [448, 149] on icon at bounding box center [456, 151] width 28 height 7
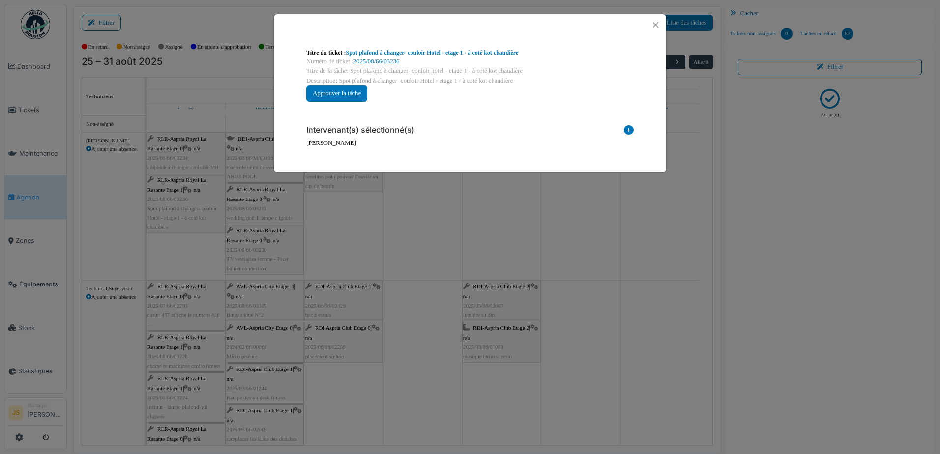
click at [628, 128] on icon at bounding box center [629, 131] width 10 height 13
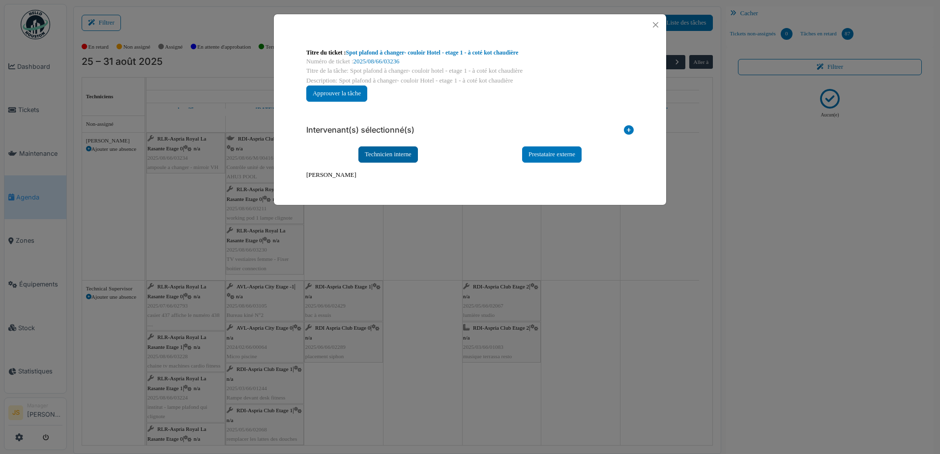
click at [390, 158] on div "Technicien interne" at bounding box center [387, 154] width 59 height 16
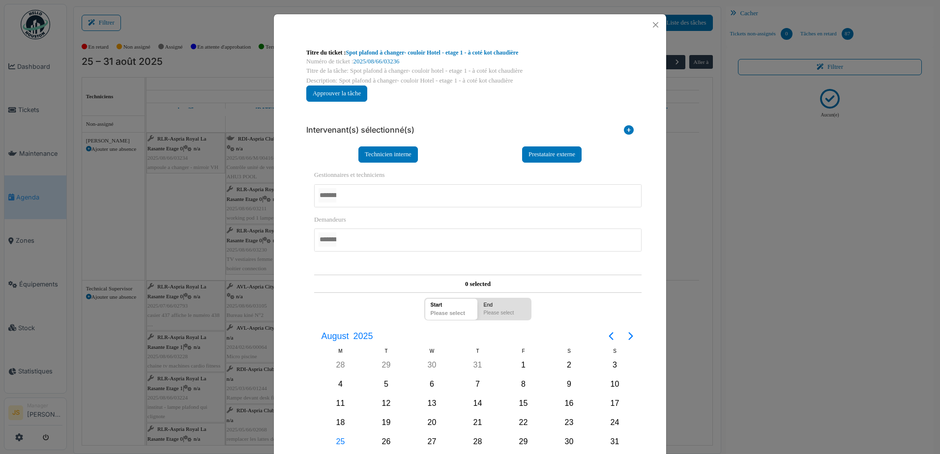
click at [373, 187] on div at bounding box center [477, 195] width 327 height 23
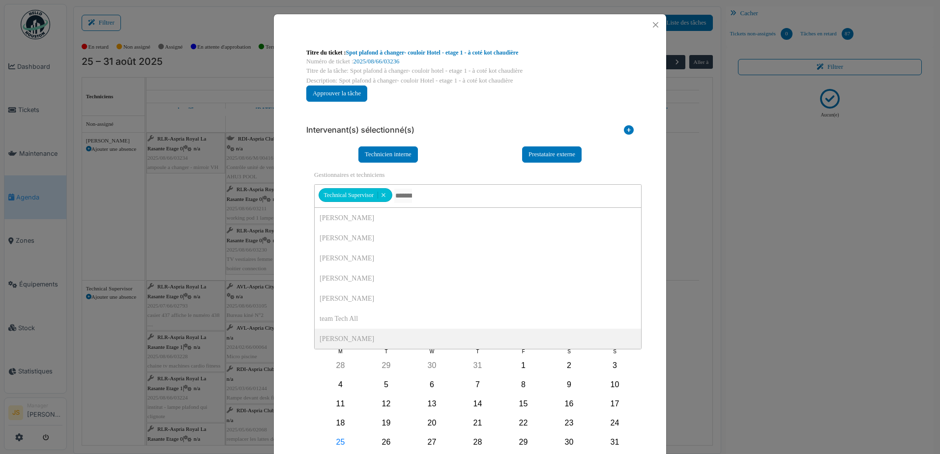
click at [301, 324] on div "**********" at bounding box center [469, 323] width 337 height 320
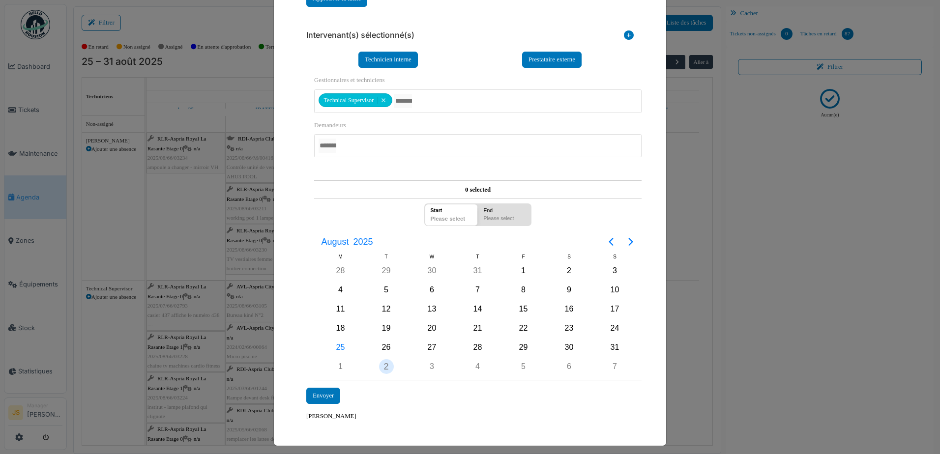
scroll to position [98, 0]
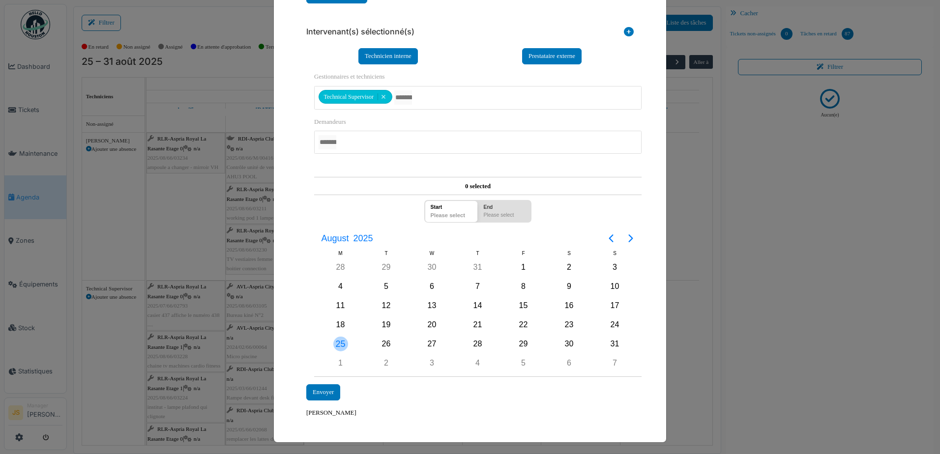
click at [335, 348] on div "25" at bounding box center [340, 344] width 15 height 15
click at [335, 344] on div "25" at bounding box center [340, 344] width 15 height 15
click at [329, 391] on div "Envoyer" at bounding box center [323, 392] width 34 height 16
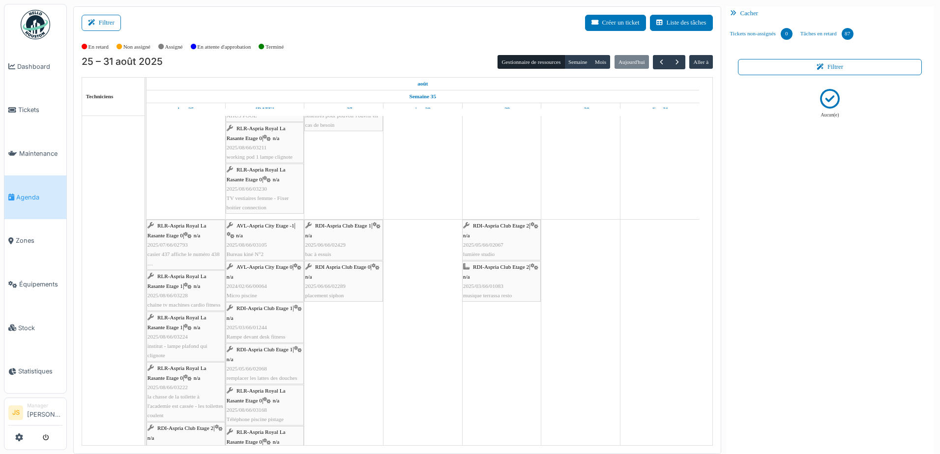
scroll to position [61, 0]
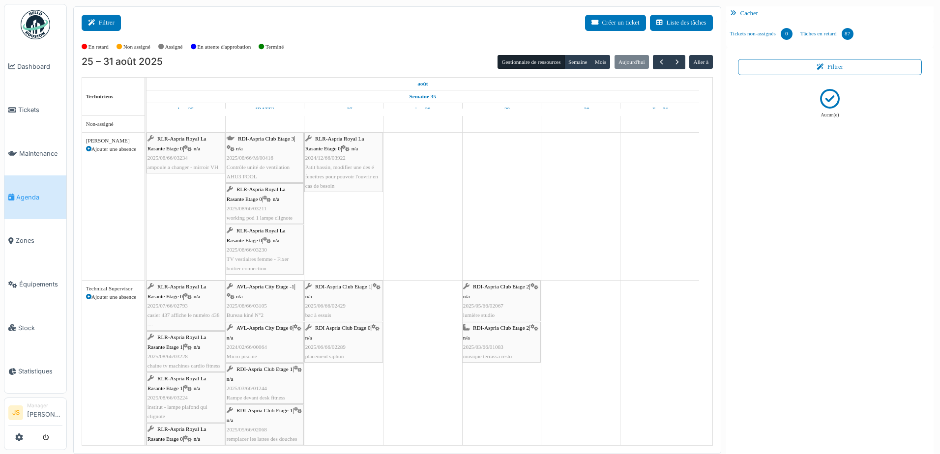
click at [117, 21] on button "Filtrer" at bounding box center [101, 23] width 39 height 16
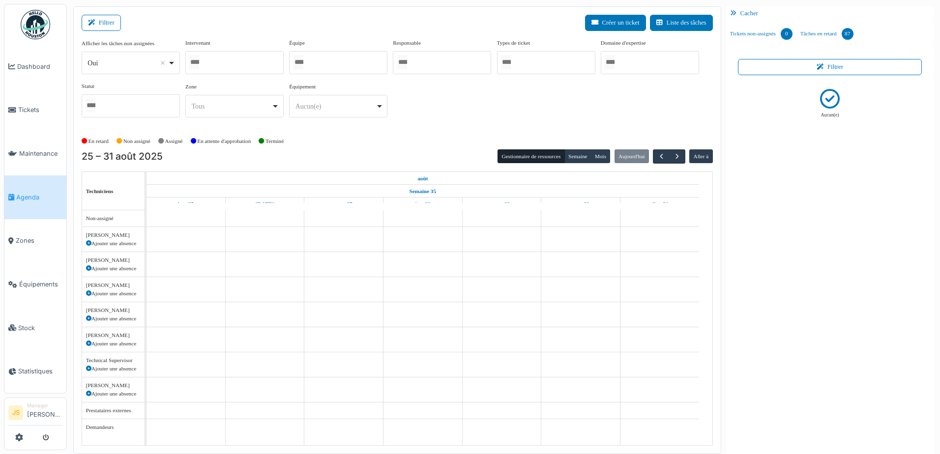
click at [243, 61] on div at bounding box center [234, 62] width 98 height 23
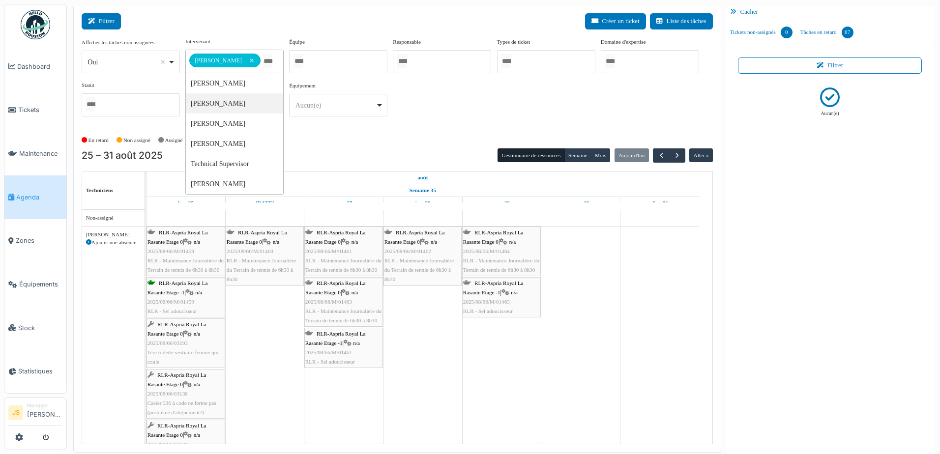
click at [113, 24] on button "Filtrer" at bounding box center [101, 21] width 39 height 16
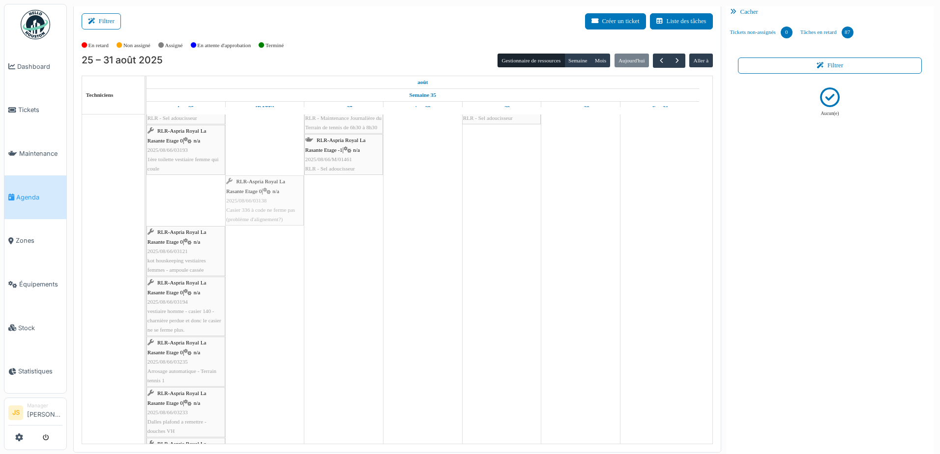
drag, startPoint x: 186, startPoint y: 207, endPoint x: 290, endPoint y: 209, distance: 104.2
click at [146, 209] on div "RLR-Aspria Royal La Rasante Etage 0 | n/a 2025/08/66/M/01459 RLR - Maintenance …" at bounding box center [146, 314] width 0 height 562
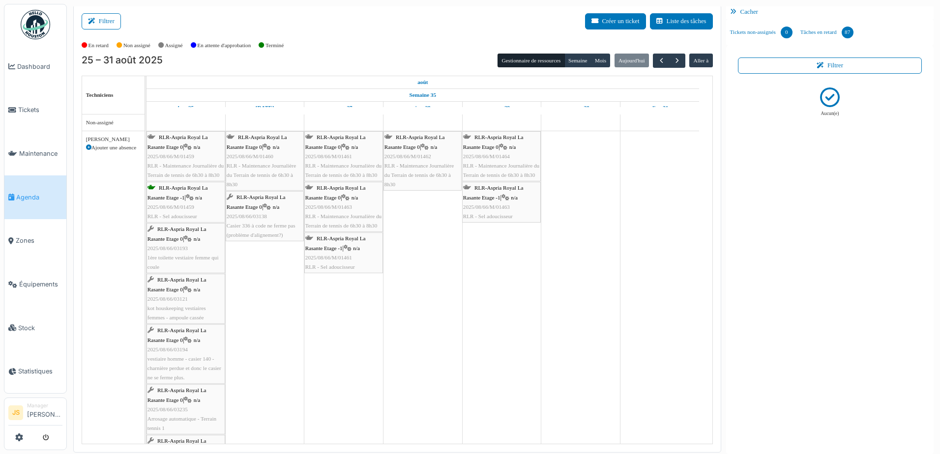
click at [255, 224] on span "Casier 336 à code ne ferme pas (problème d'alignement?)" at bounding box center [261, 230] width 69 height 15
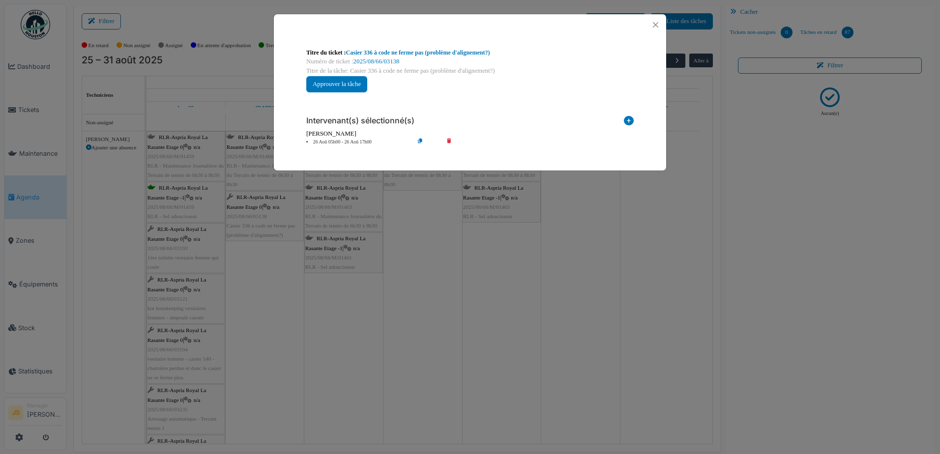
click at [450, 140] on icon at bounding box center [456, 142] width 28 height 7
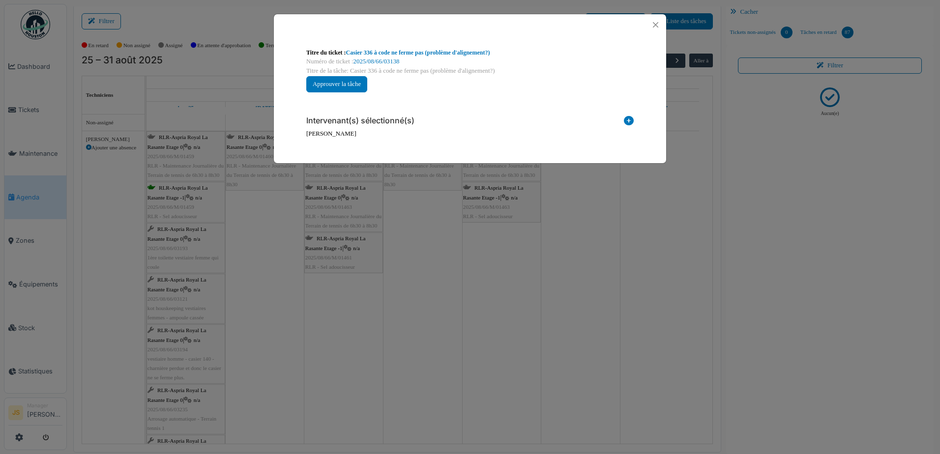
click at [628, 121] on icon at bounding box center [629, 122] width 10 height 13
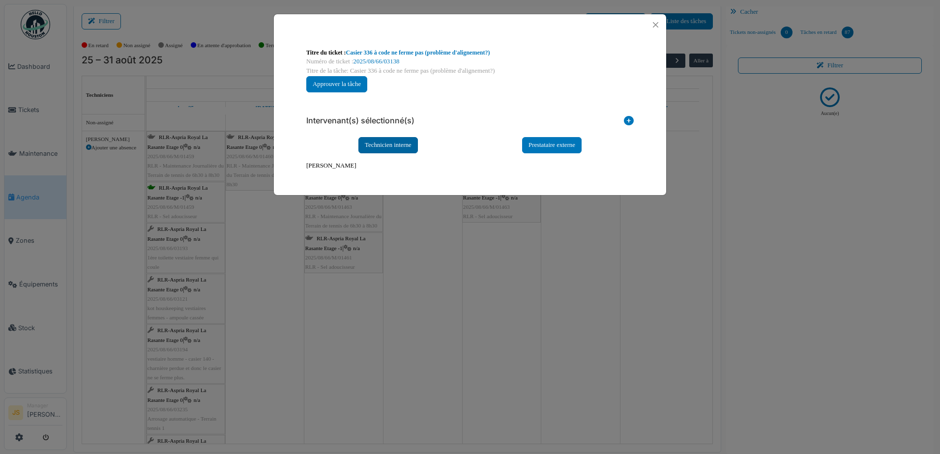
click at [398, 144] on div "Technicien interne" at bounding box center [387, 145] width 59 height 16
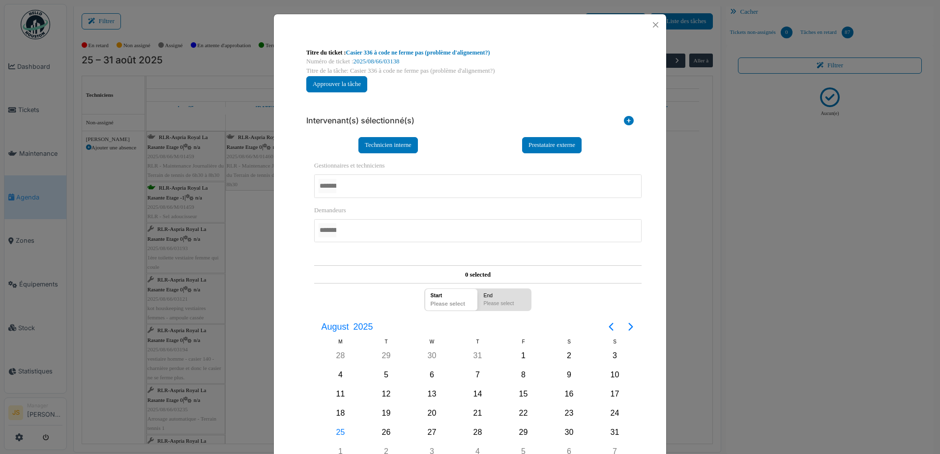
click at [347, 181] on div at bounding box center [477, 185] width 327 height 23
click at [298, 313] on div "**********" at bounding box center [469, 307] width 343 height 414
click at [382, 429] on div "26" at bounding box center [386, 433] width 15 height 15
click at [385, 431] on div "26" at bounding box center [386, 433] width 15 height 15
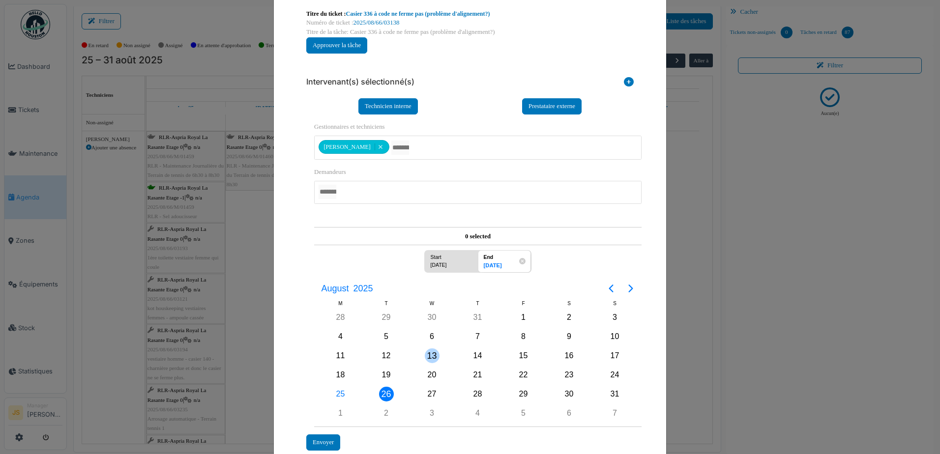
scroll to position [91, 0]
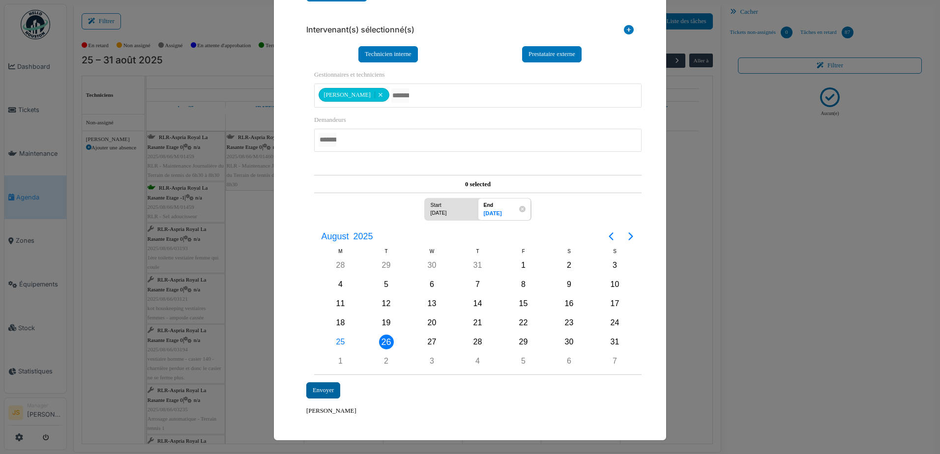
click at [322, 388] on div "Envoyer" at bounding box center [323, 390] width 34 height 16
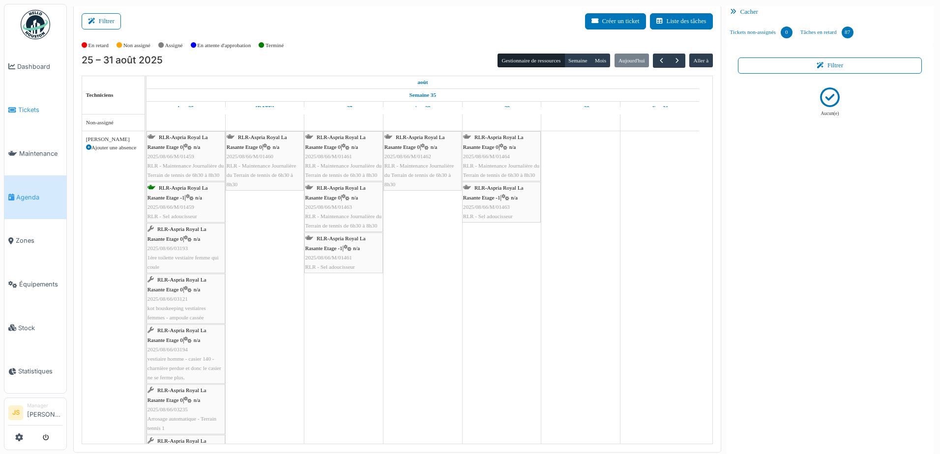
drag, startPoint x: 26, startPoint y: 108, endPoint x: 40, endPoint y: 108, distance: 14.3
click at [26, 108] on span "Tickets" at bounding box center [40, 109] width 44 height 9
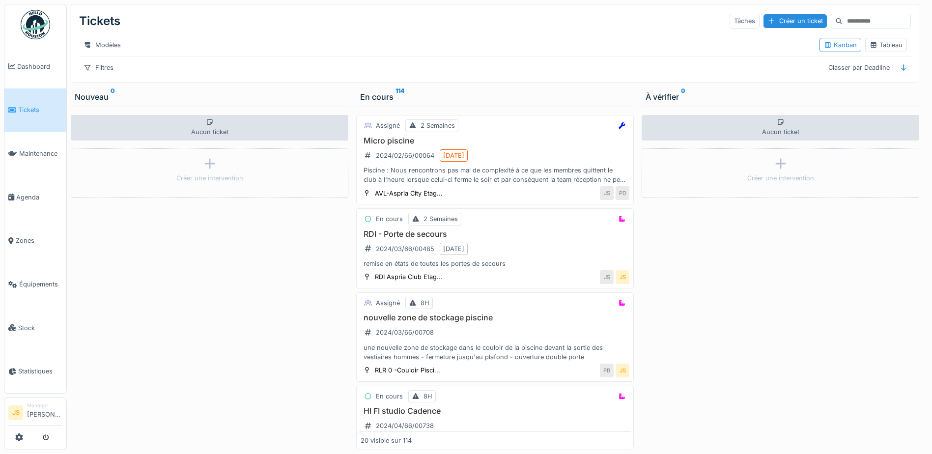
click at [850, 18] on input at bounding box center [877, 21] width 68 height 14
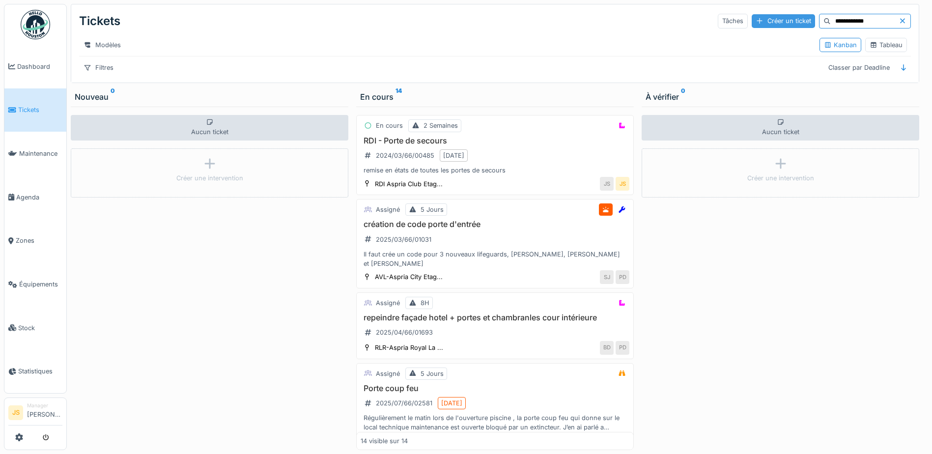
drag, startPoint x: 824, startPoint y: 20, endPoint x: 779, endPoint y: 18, distance: 44.3
click at [779, 18] on div "**********" at bounding box center [814, 21] width 193 height 15
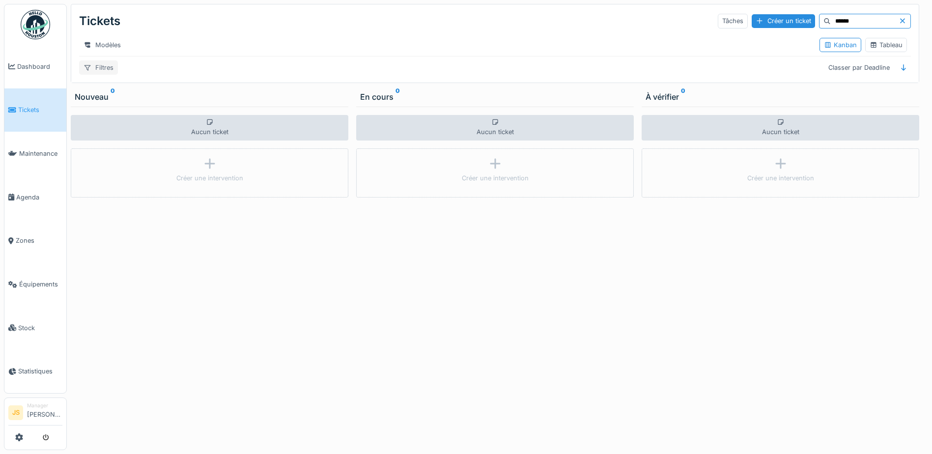
type input "******"
click at [98, 75] on div "Filtres" at bounding box center [98, 67] width 39 height 14
click at [887, 49] on div "Tableau" at bounding box center [886, 44] width 33 height 9
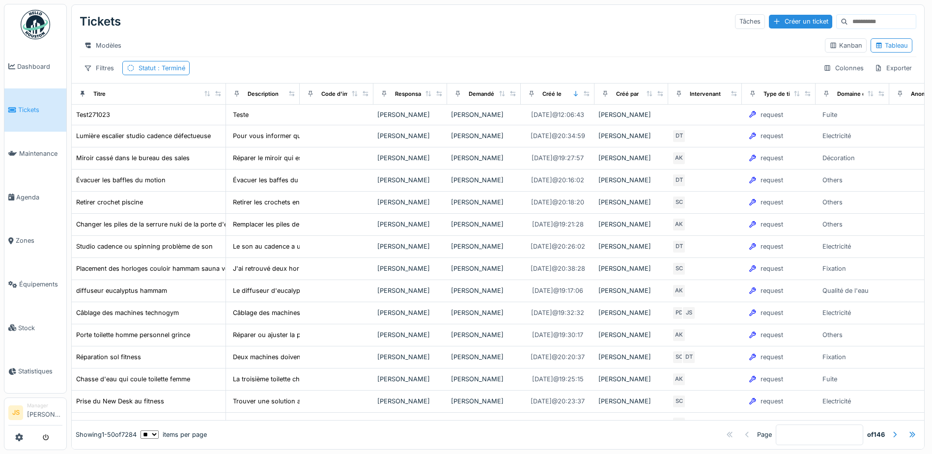
click at [848, 20] on input at bounding box center [882, 22] width 68 height 14
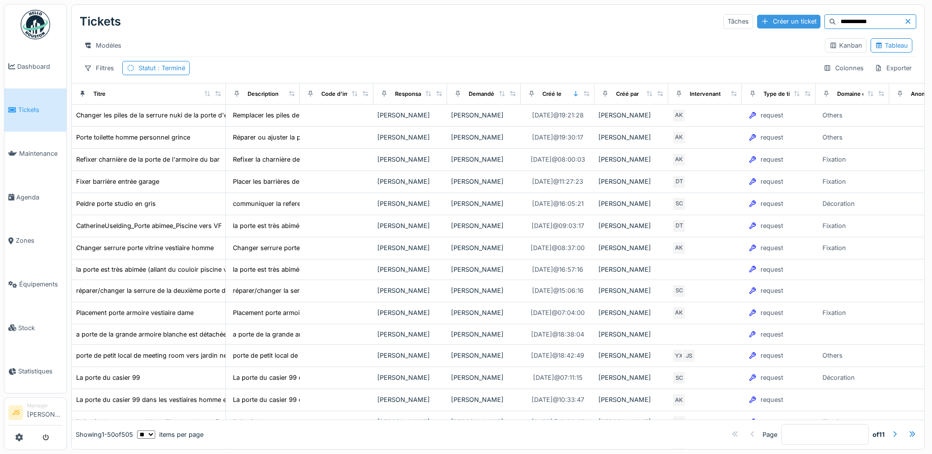
drag, startPoint x: 821, startPoint y: 20, endPoint x: 761, endPoint y: 21, distance: 60.0
click at [761, 21] on div "**********" at bounding box center [819, 21] width 193 height 15
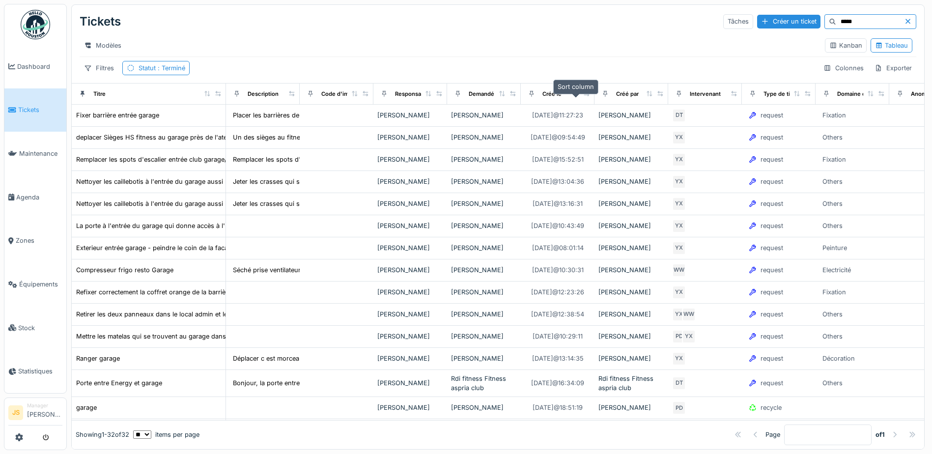
type input "*****"
click at [575, 96] on icon at bounding box center [575, 93] width 7 height 5
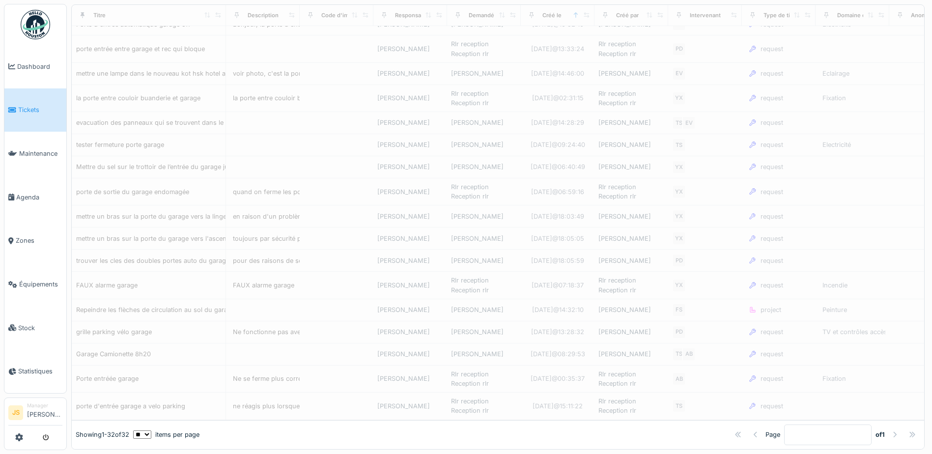
scroll to position [448, 0]
click at [126, 374] on div "Porte entréée garage" at bounding box center [107, 378] width 62 height 9
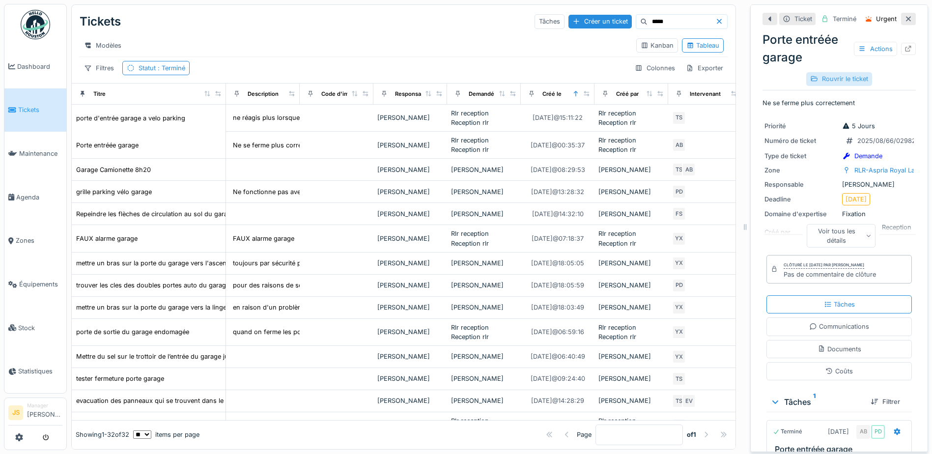
click at [846, 75] on div "Rouvrir le ticket" at bounding box center [839, 78] width 66 height 13
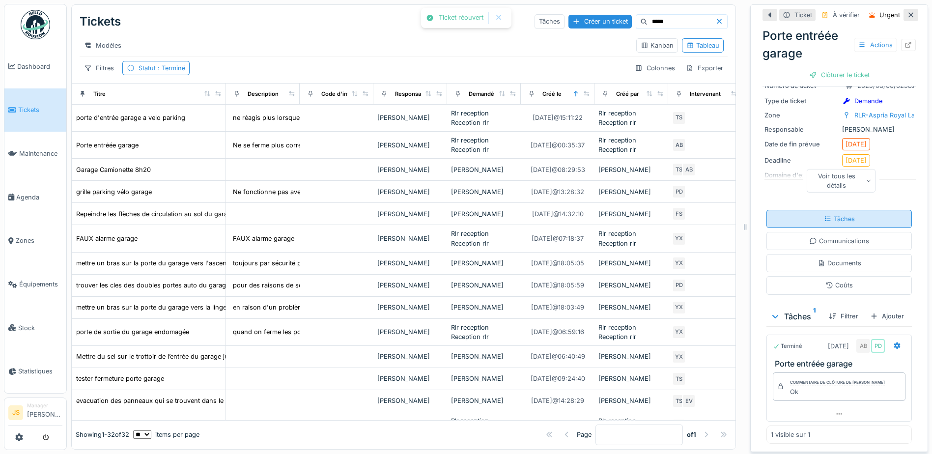
scroll to position [72, 0]
click at [883, 310] on div "Ajouter" at bounding box center [887, 316] width 42 height 13
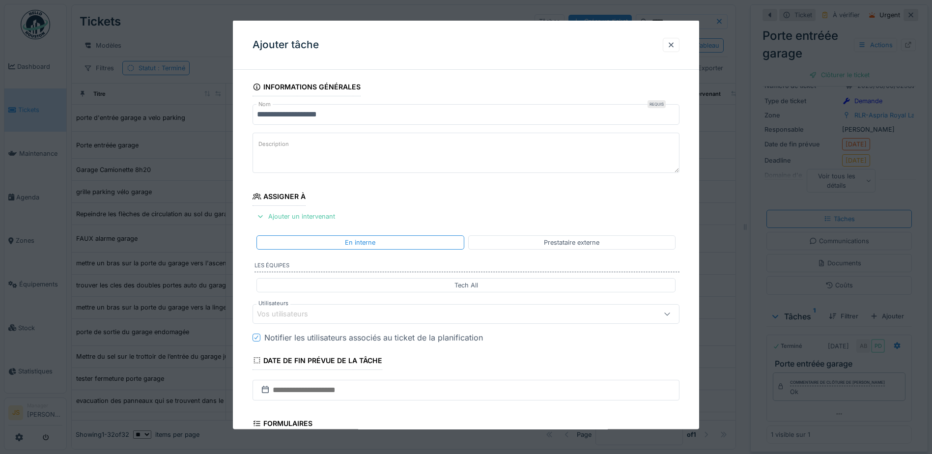
click at [341, 114] on input "**********" at bounding box center [466, 114] width 427 height 21
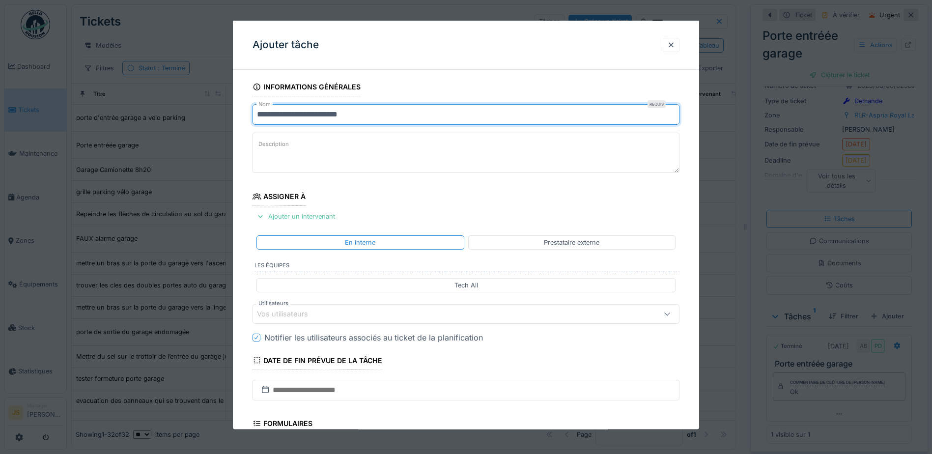
type input "**********"
click at [272, 313] on div "Vos utilisateurs" at bounding box center [289, 314] width 65 height 11
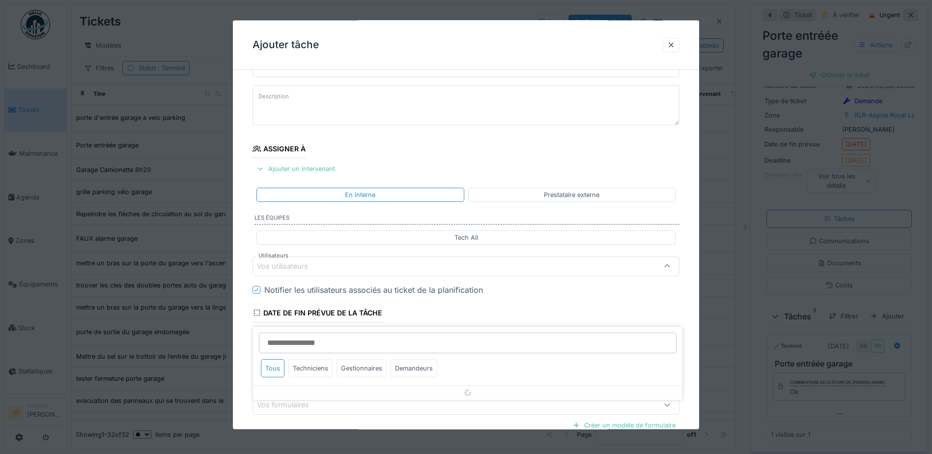
scroll to position [89, 0]
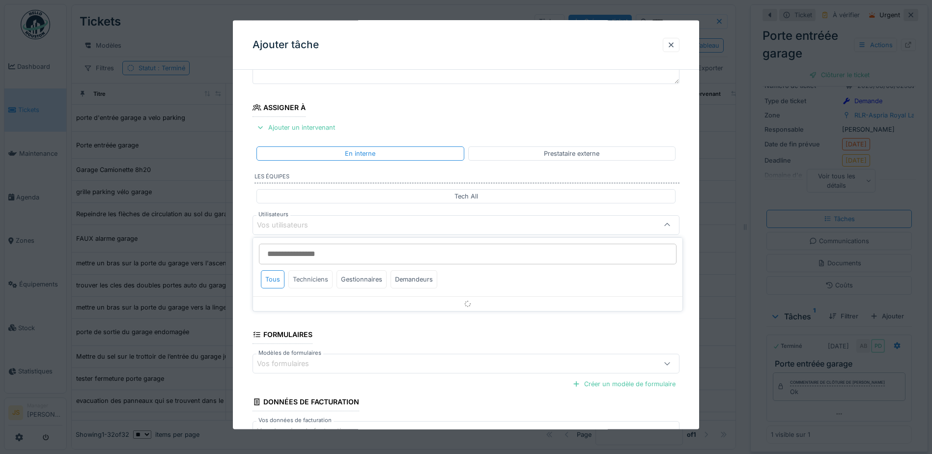
click at [312, 280] on div "Techniciens" at bounding box center [310, 279] width 44 height 18
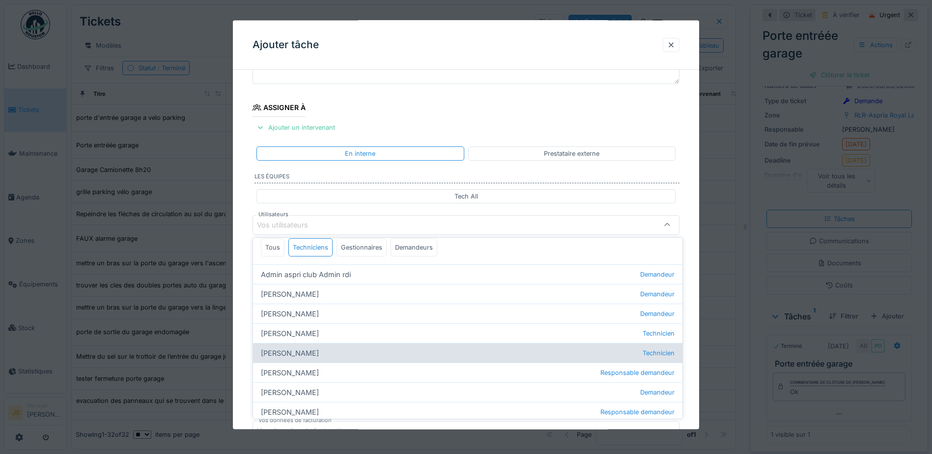
scroll to position [49, 0]
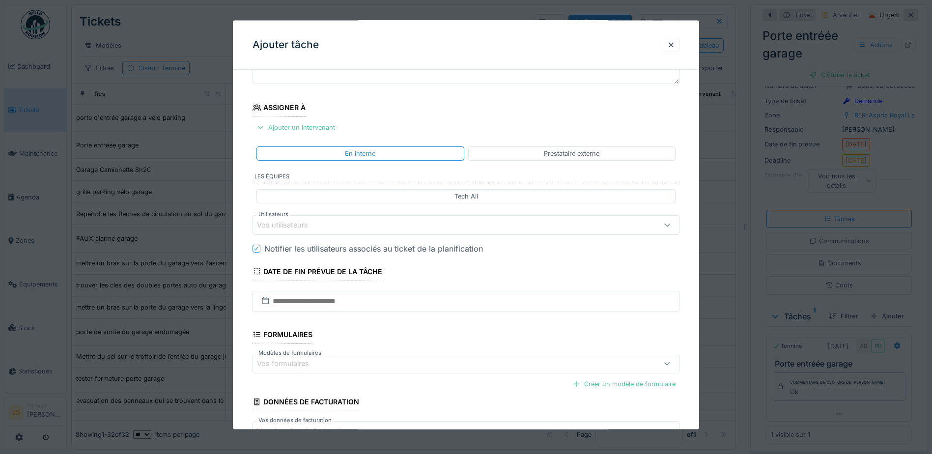
click at [240, 321] on div "**********" at bounding box center [466, 243] width 466 height 508
click at [307, 223] on div "Vos utilisateurs" at bounding box center [289, 225] width 65 height 11
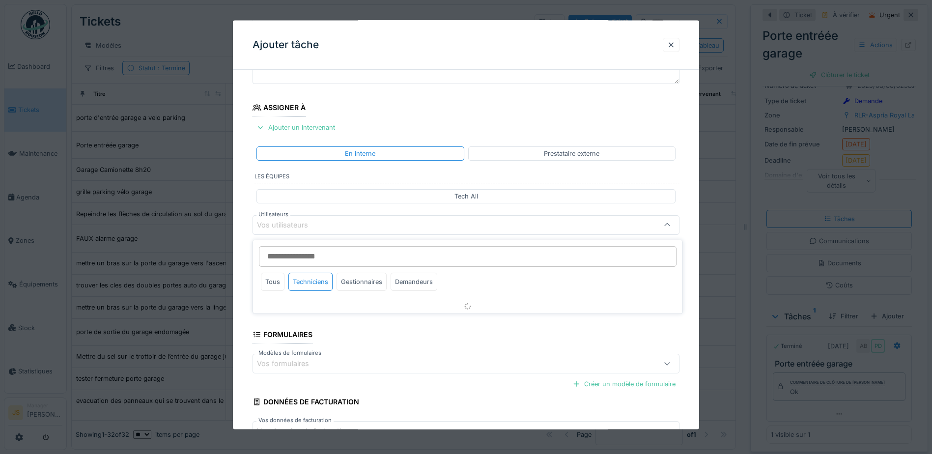
scroll to position [0, 0]
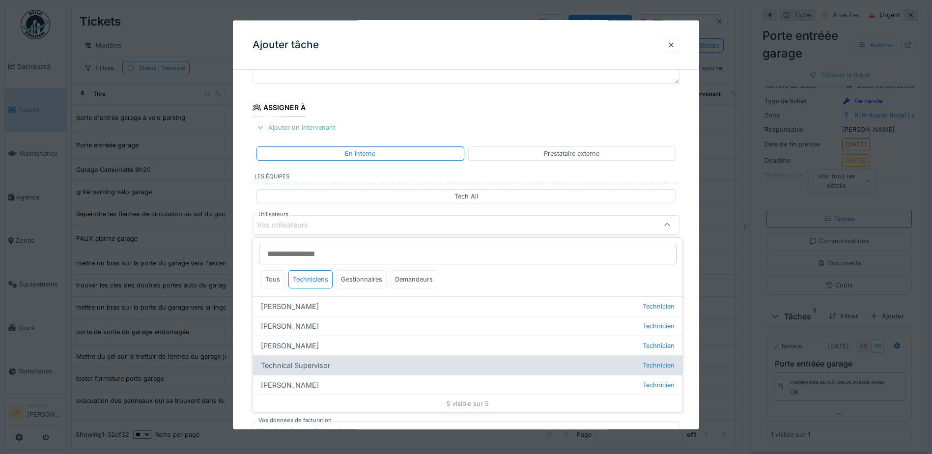
click at [318, 368] on div "Technical Supervisor Technicien" at bounding box center [467, 365] width 429 height 20
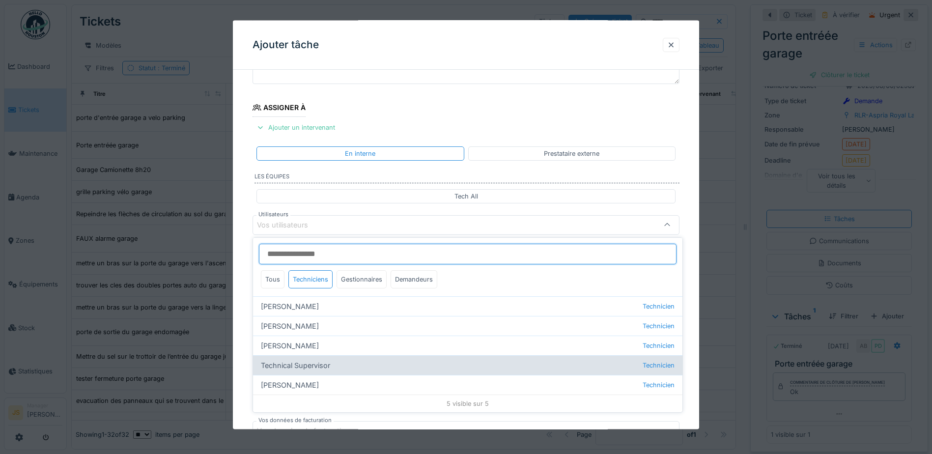
type input "****"
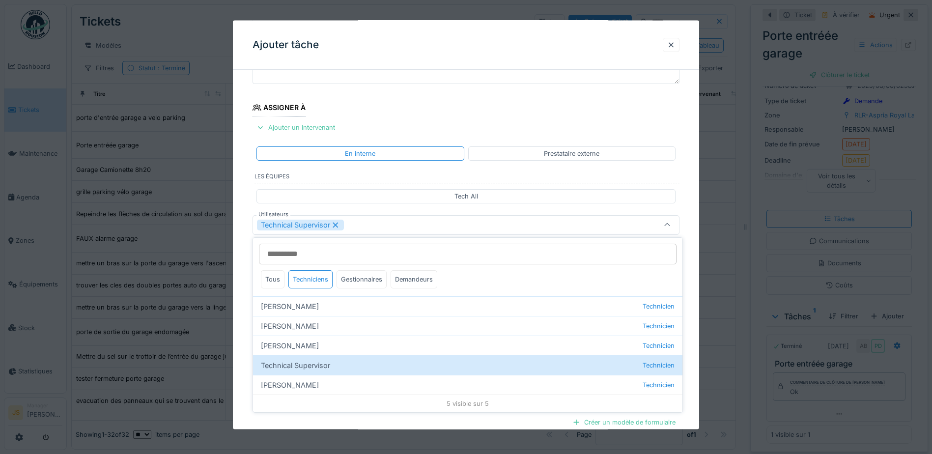
click at [244, 357] on div "**********" at bounding box center [466, 262] width 466 height 546
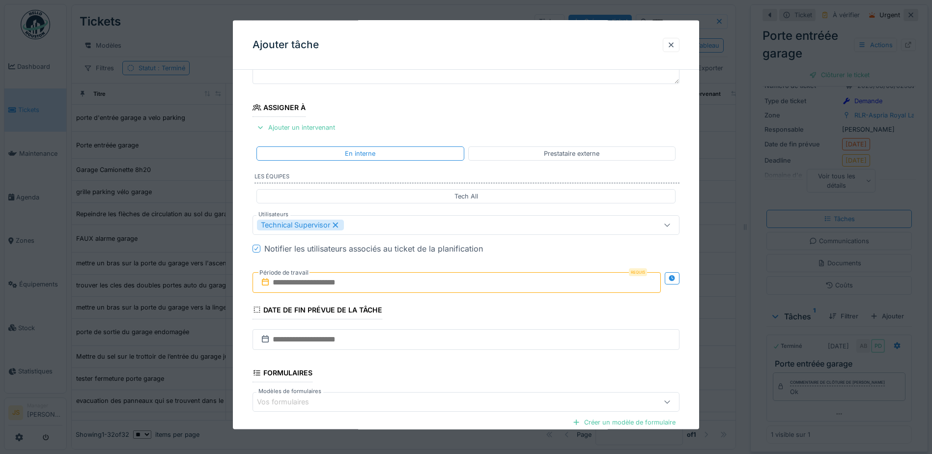
click at [319, 285] on input "text" at bounding box center [457, 282] width 408 height 21
click at [412, 410] on div "25" at bounding box center [410, 410] width 13 height 14
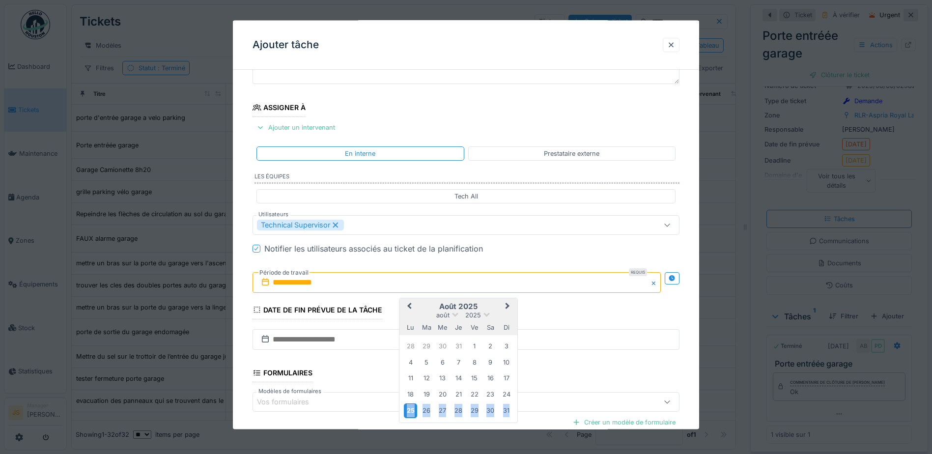
click at [412, 410] on div "25" at bounding box center [410, 410] width 13 height 14
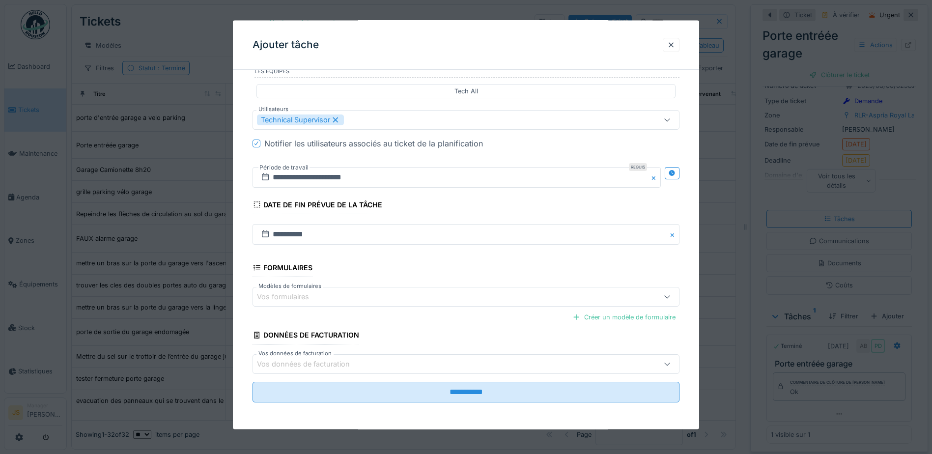
scroll to position [195, 0]
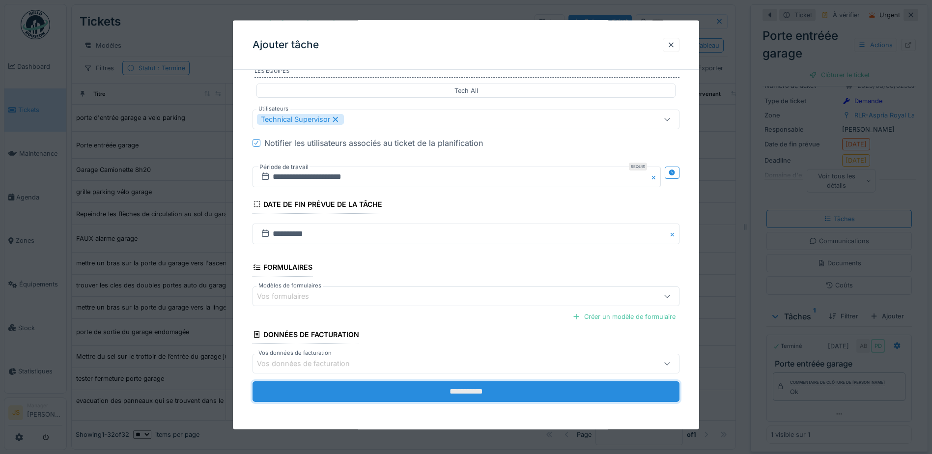
click at [463, 389] on input "**********" at bounding box center [466, 391] width 427 height 21
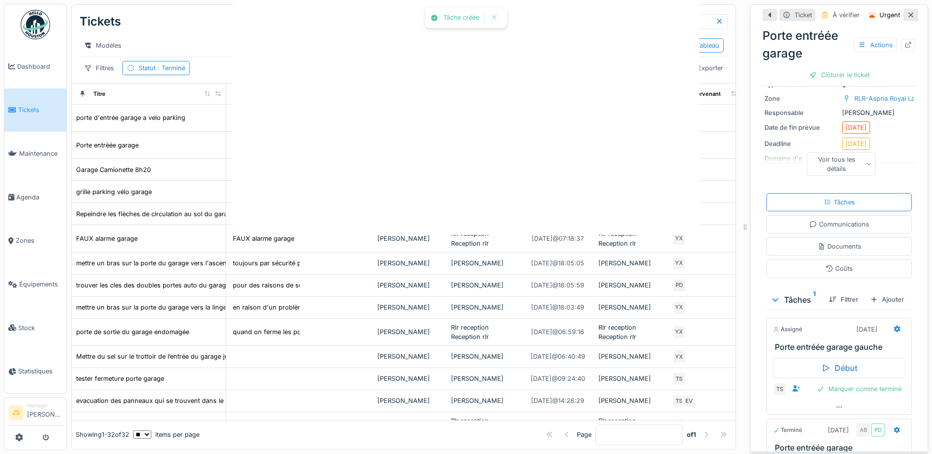
scroll to position [58, 0]
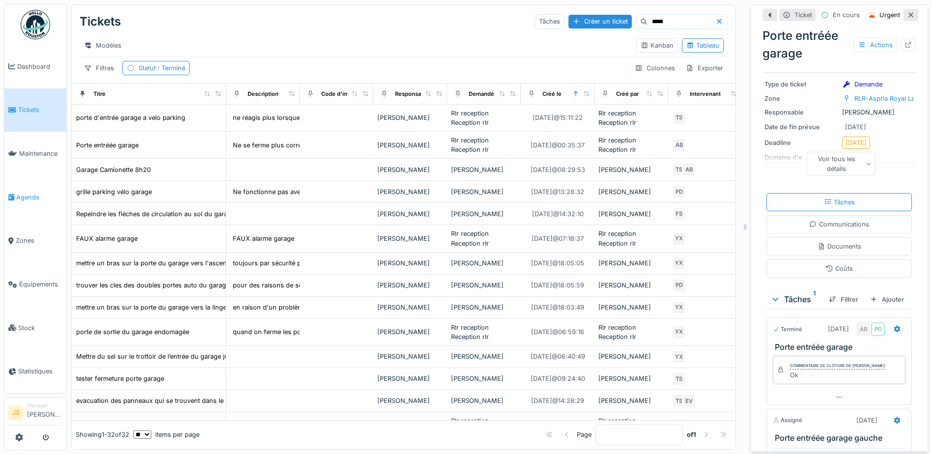
click at [28, 195] on span "Agenda" at bounding box center [39, 197] width 46 height 9
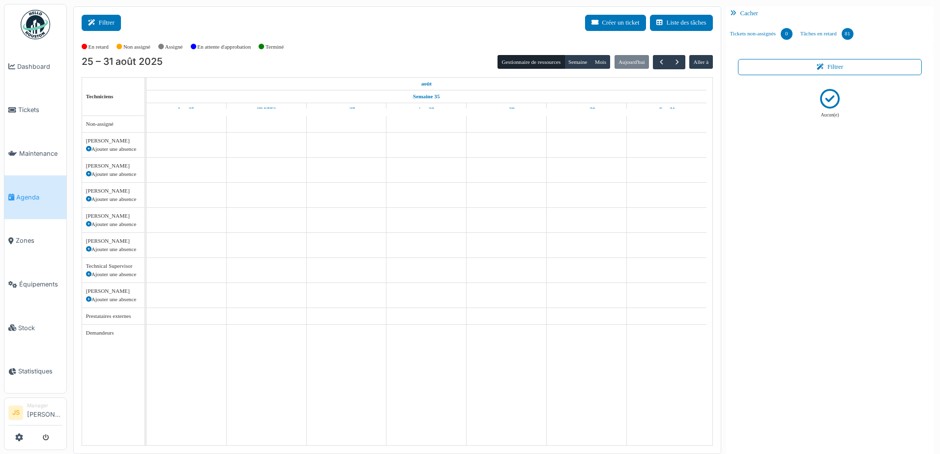
click at [102, 22] on button "Filtrer" at bounding box center [101, 23] width 39 height 16
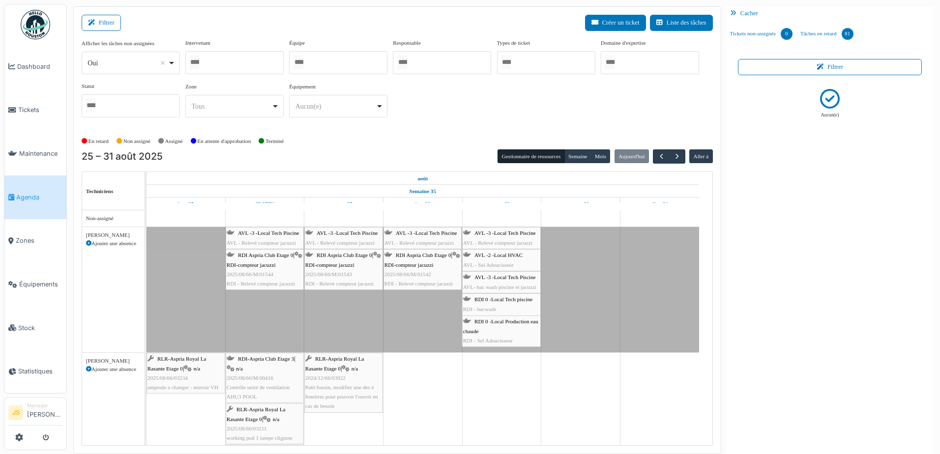
click at [238, 61] on div at bounding box center [234, 62] width 98 height 23
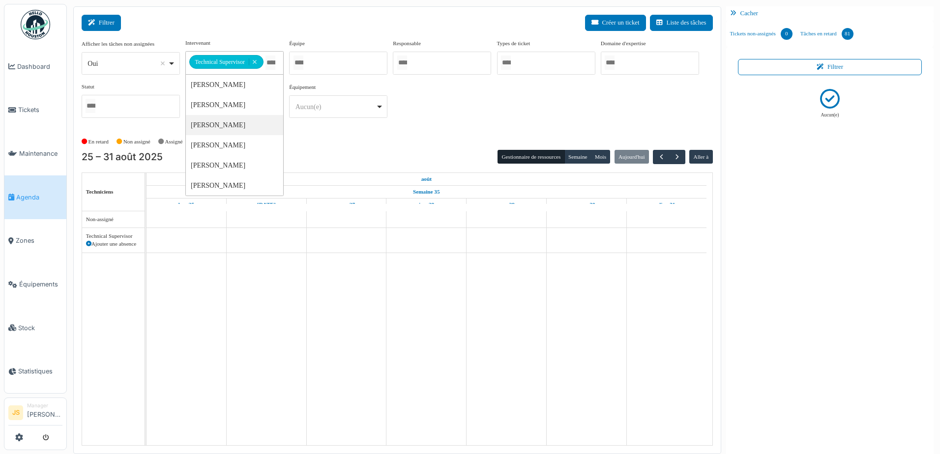
click at [101, 21] on button "Filtrer" at bounding box center [101, 23] width 39 height 16
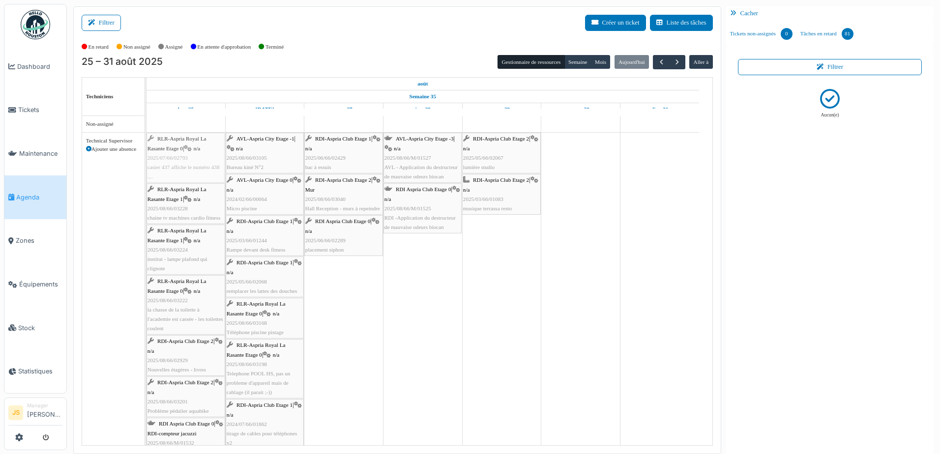
drag, startPoint x: 177, startPoint y: 163, endPoint x: 207, endPoint y: 165, distance: 30.6
click at [146, 165] on div "RLR-Aspria Royal La Rasante Etage 0 | n/a 2025/07/66/02793 casier 437 affiche l…" at bounding box center [146, 461] width 0 height 657
click at [195, 163] on div "RLR-Aspria Royal La Rasante Etage 0 | n/a 2025/07/66/02793 casier 437 affiche l…" at bounding box center [185, 157] width 77 height 47
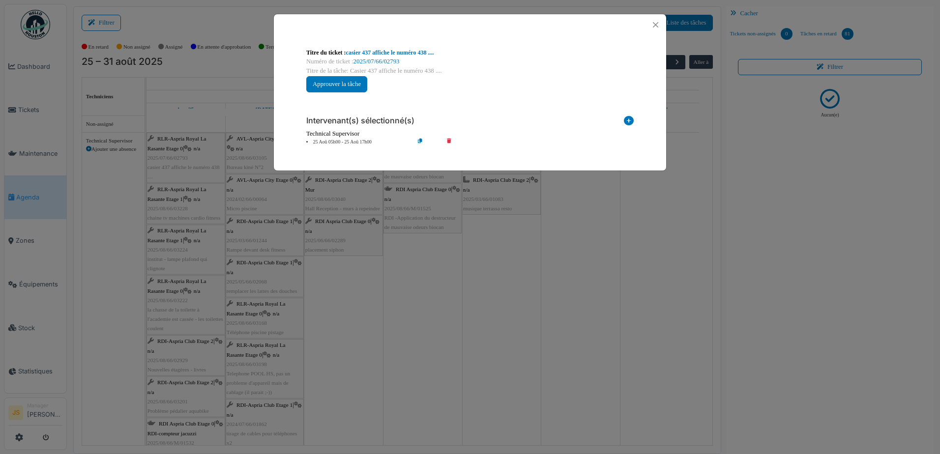
click at [448, 138] on div "Technical Supervisor" at bounding box center [469, 133] width 327 height 9
click at [449, 142] on icon at bounding box center [456, 142] width 28 height 7
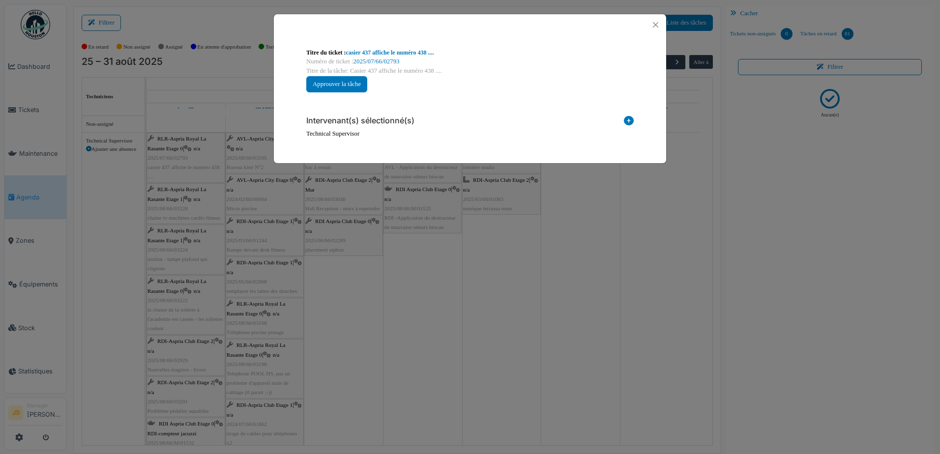
click at [628, 116] on icon at bounding box center [629, 122] width 10 height 13
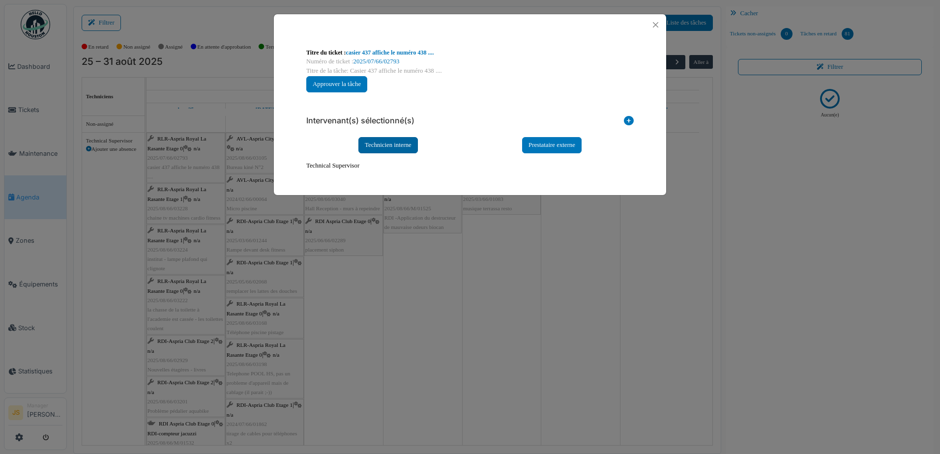
click at [404, 143] on div "Technicien interne" at bounding box center [387, 145] width 59 height 16
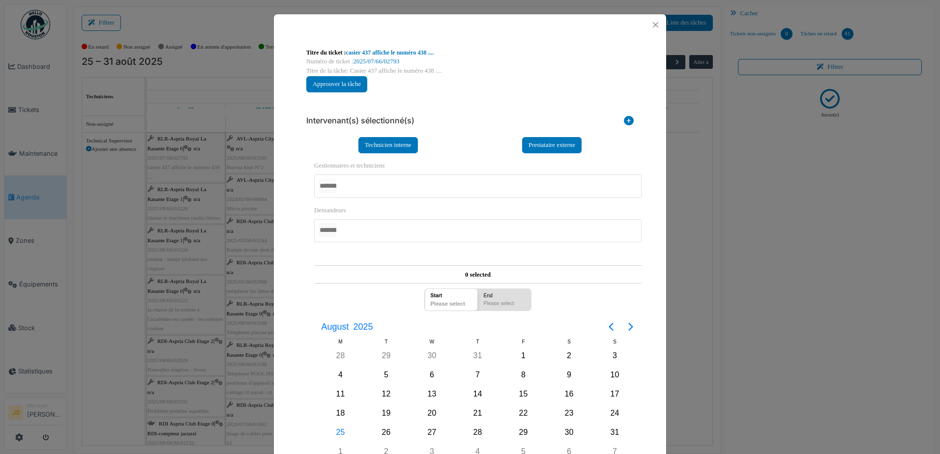
click at [371, 188] on div at bounding box center [477, 185] width 327 height 23
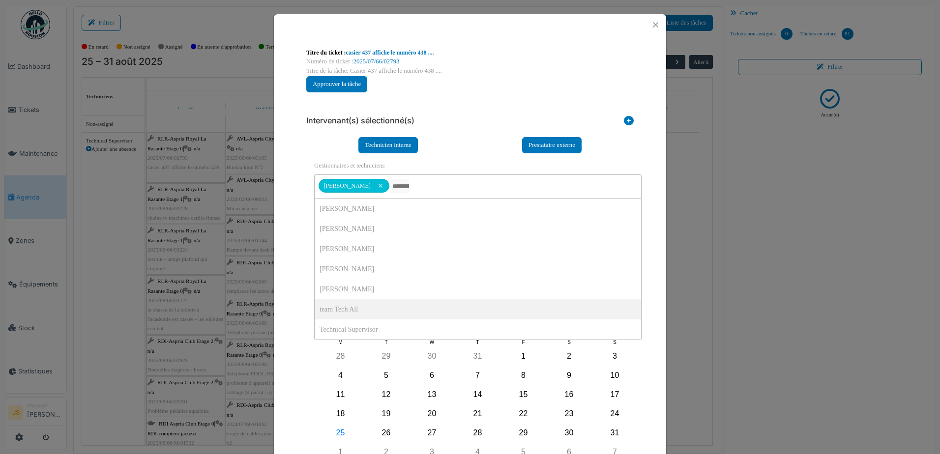
click at [284, 272] on div "**********" at bounding box center [470, 277] width 392 height 484
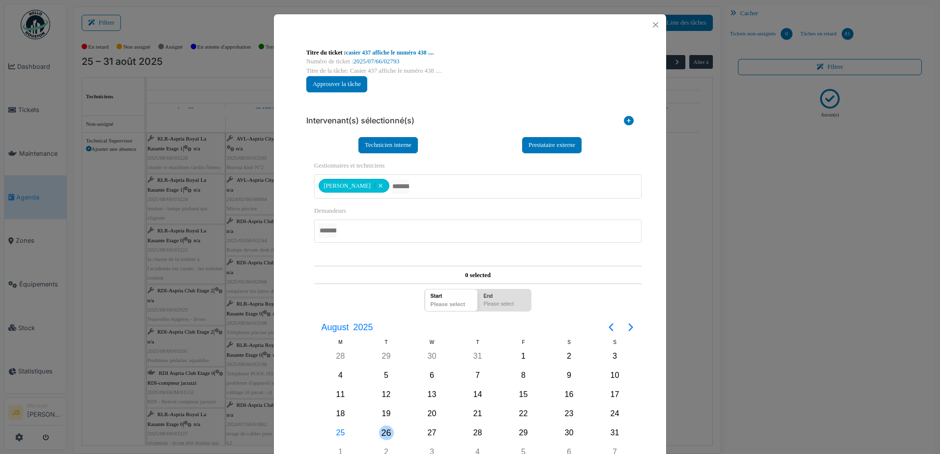
click at [389, 429] on div "26" at bounding box center [386, 433] width 15 height 15
click at [388, 429] on div "26" at bounding box center [386, 433] width 15 height 15
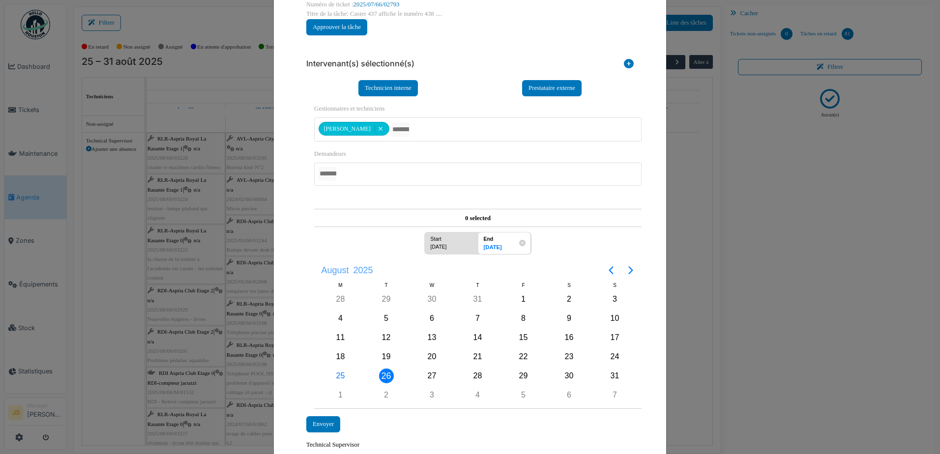
scroll to position [91, 0]
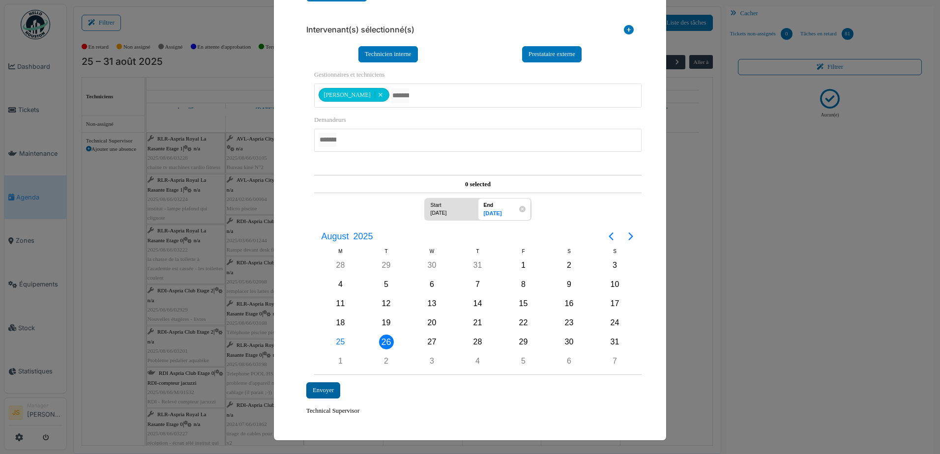
click at [331, 388] on div "Envoyer" at bounding box center [323, 390] width 34 height 16
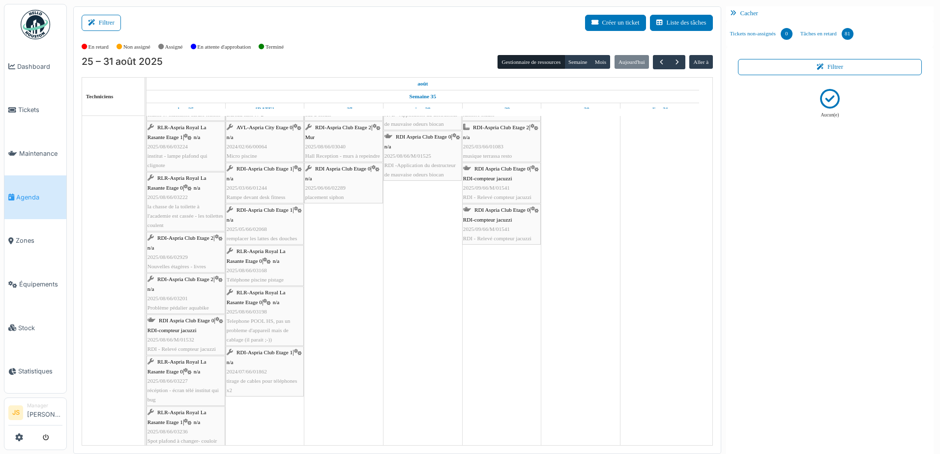
scroll to position [0, 0]
